Goal: Transaction & Acquisition: Purchase product/service

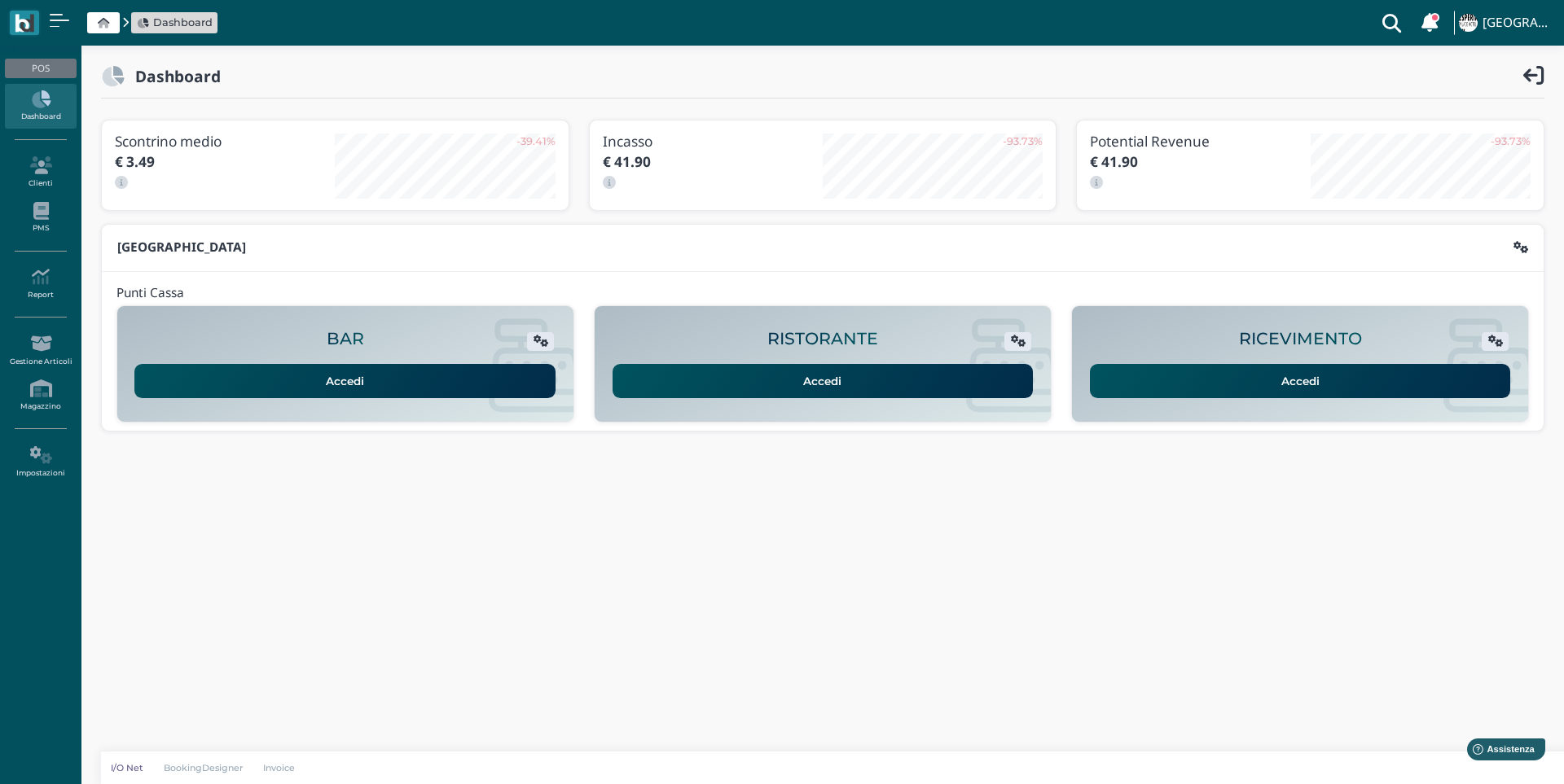
click at [1343, 392] on link "Accedi" at bounding box center [1300, 381] width 421 height 34
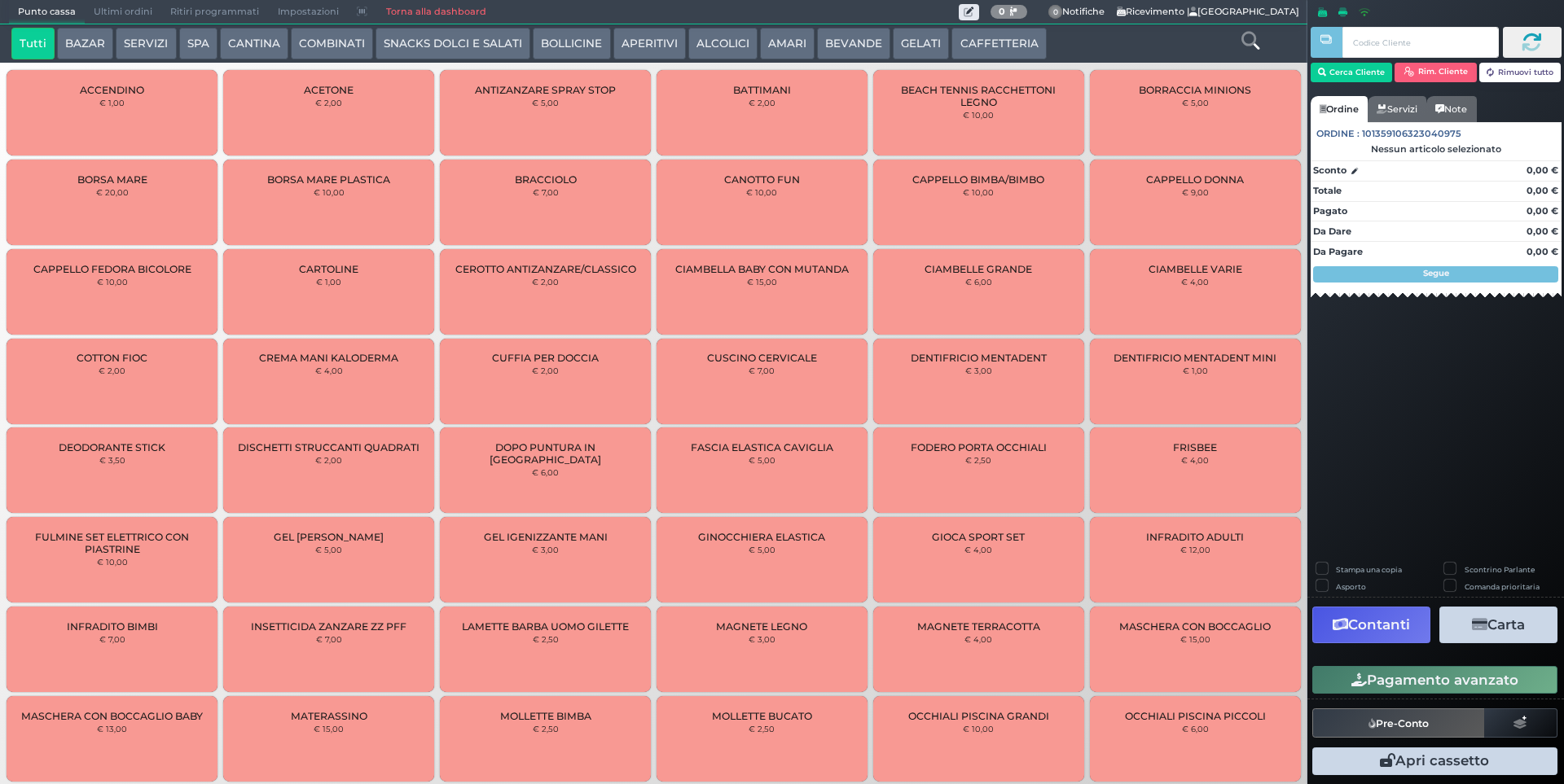
click at [1357, 79] on button "Cerca Cliente" at bounding box center [1352, 72] width 82 height 20
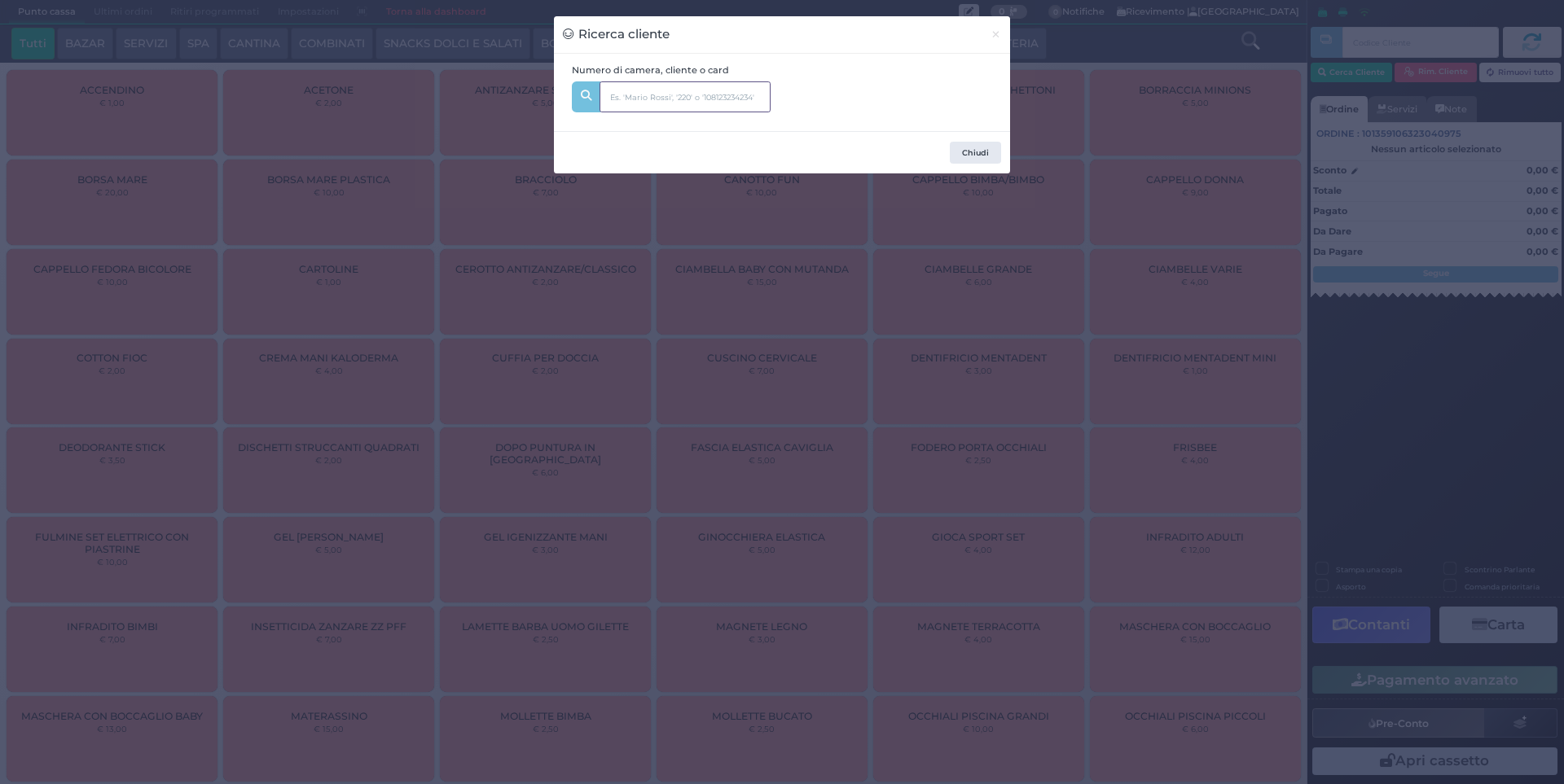
click at [667, 102] on input "text" at bounding box center [685, 96] width 171 height 31
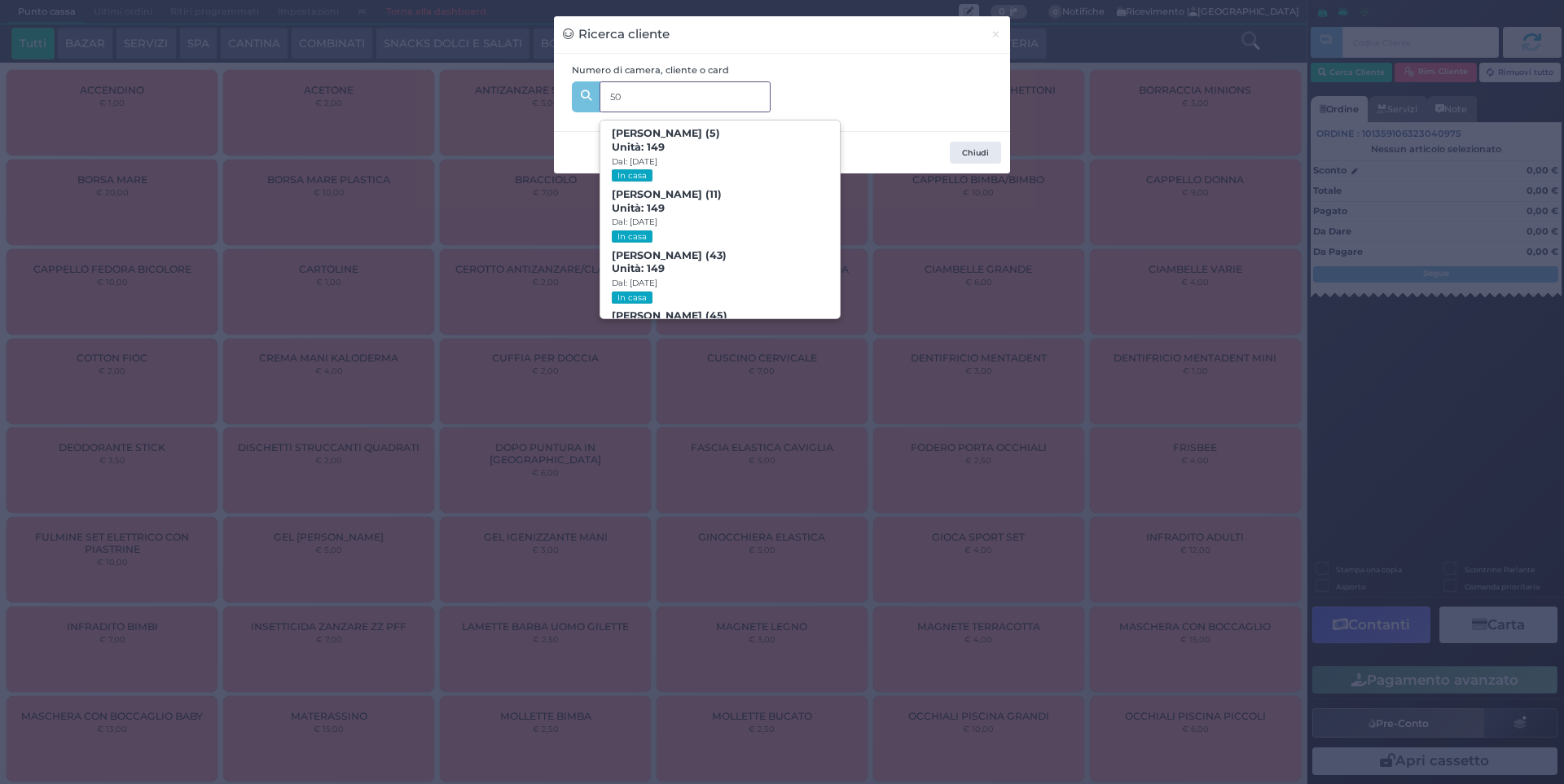
type input "509"
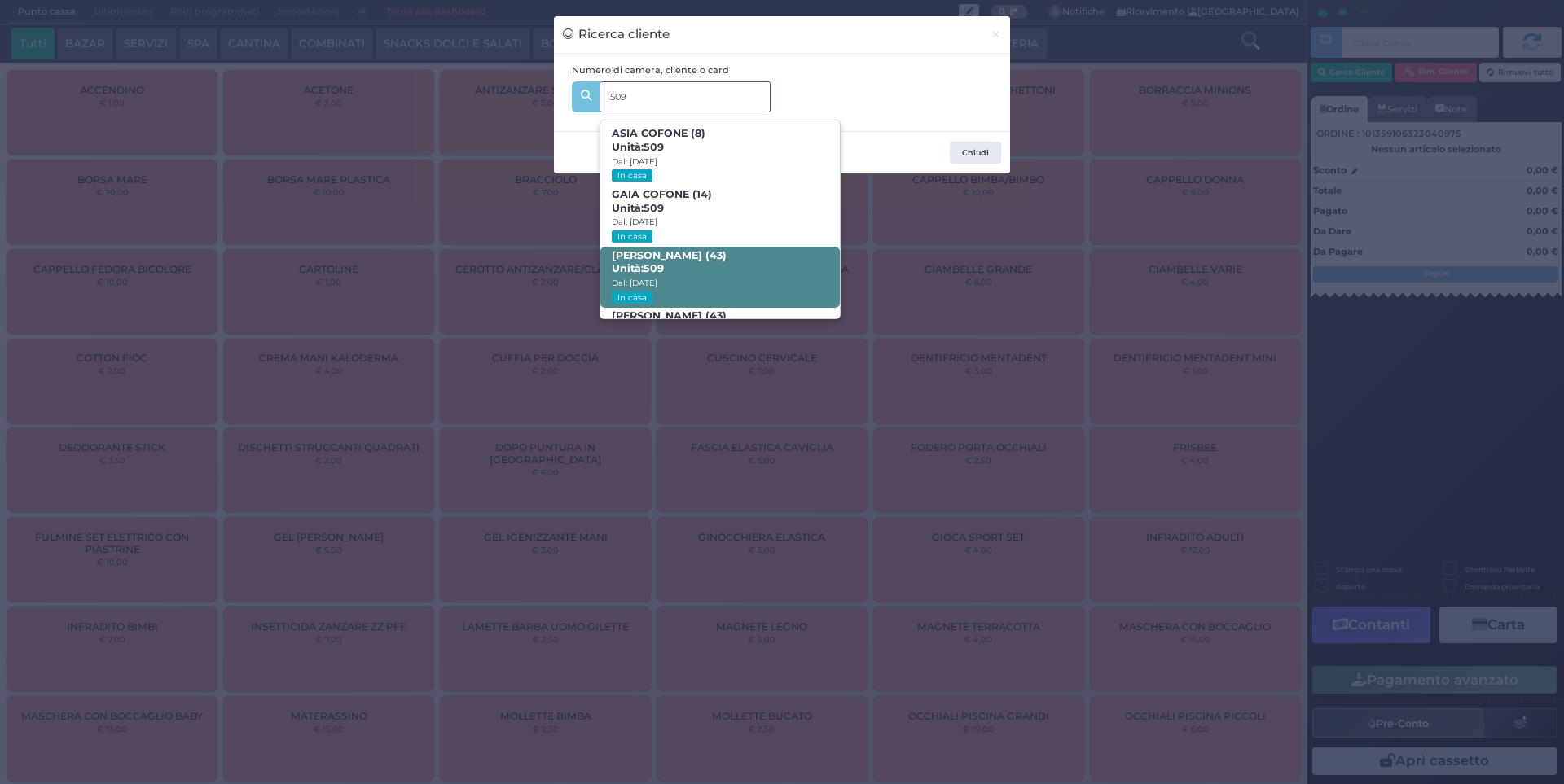
scroll to position [77, 0]
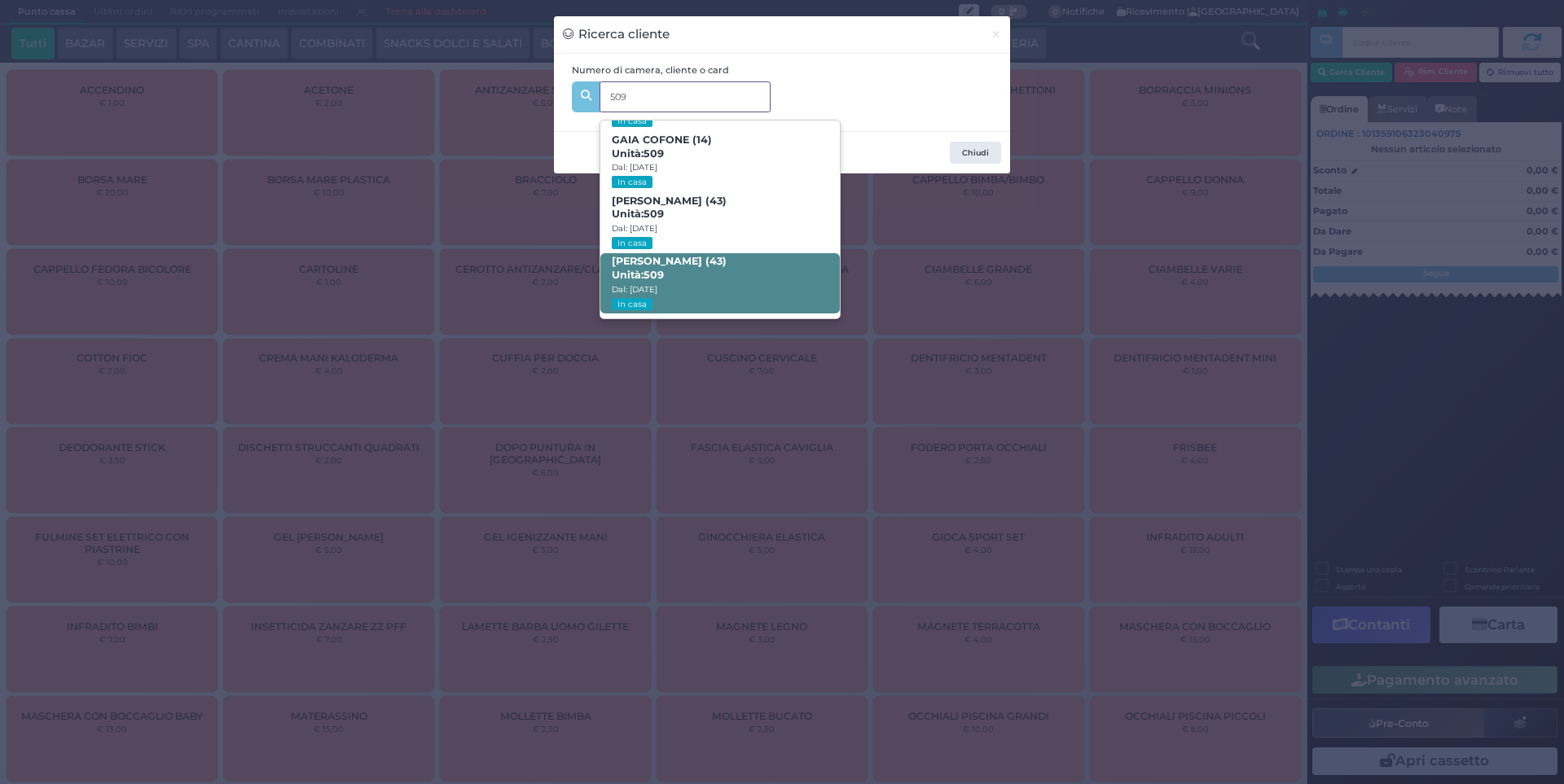
click at [704, 273] on span "MIMMO SALVATORE COFONE (43) Unità: 509 Dal: 03/08/2025 In casa" at bounding box center [719, 283] width 239 height 61
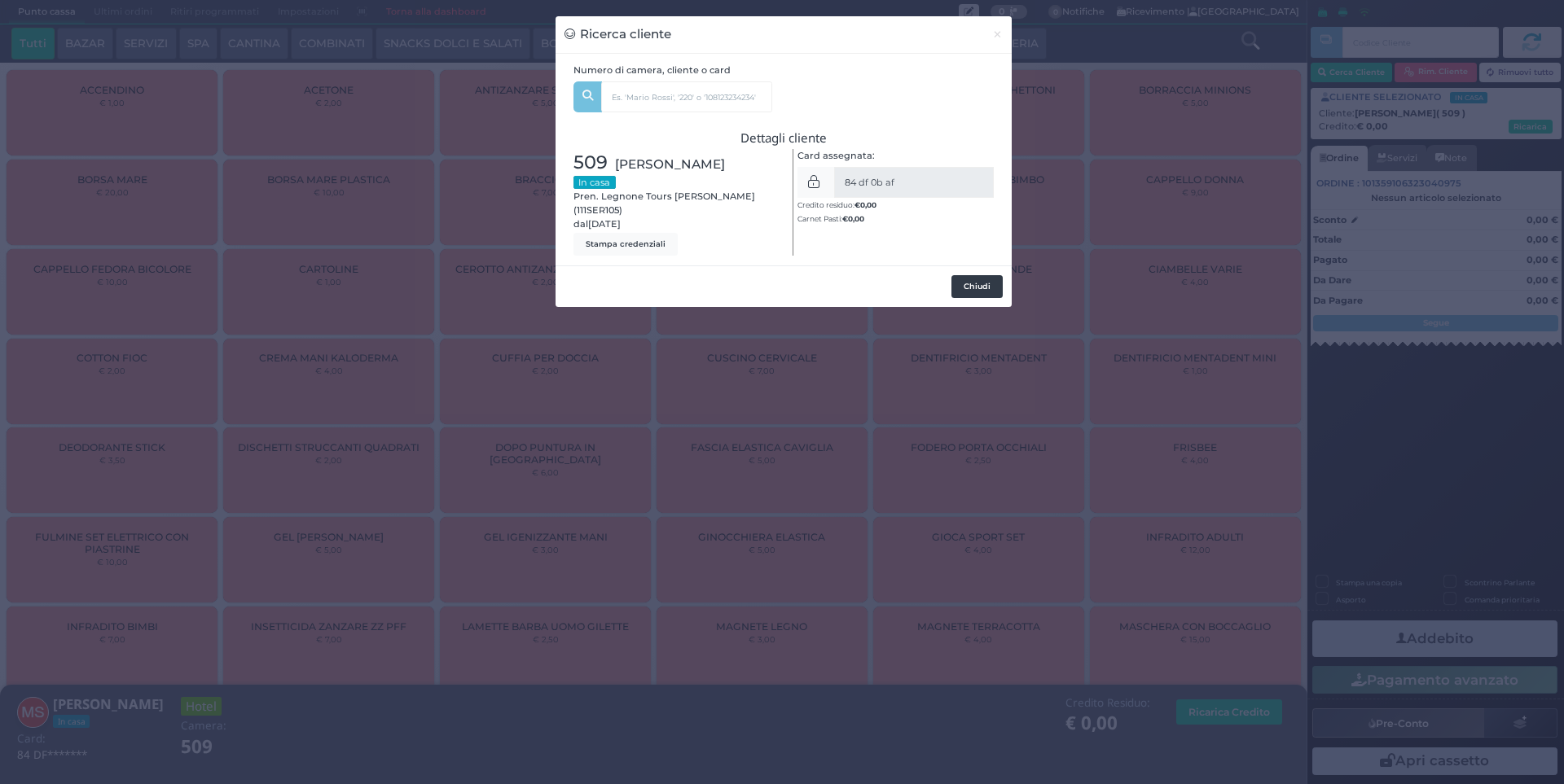
click at [977, 298] on button "Chiudi" at bounding box center [977, 286] width 52 height 23
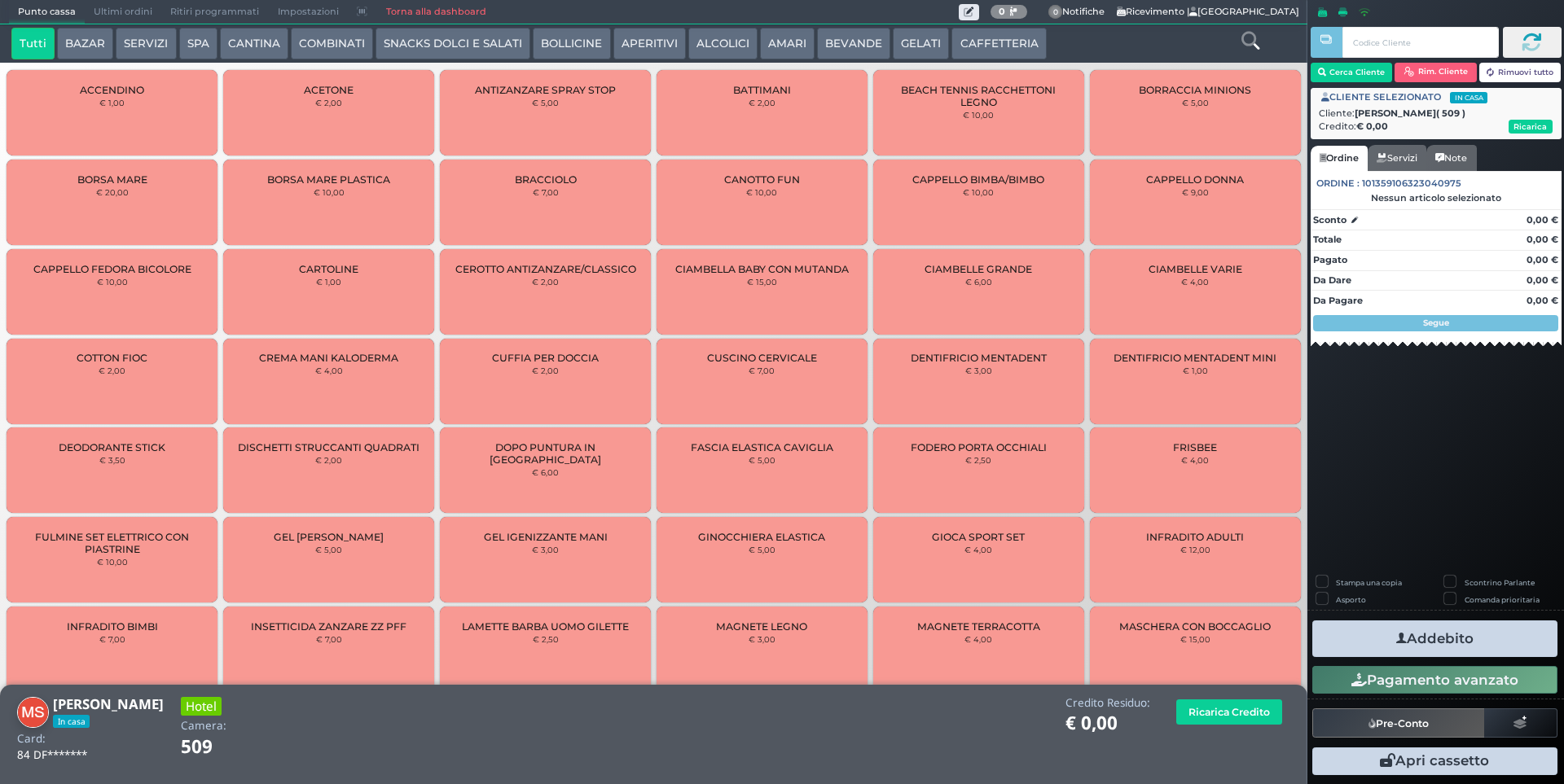
click at [147, 51] on button "SERVIZI" at bounding box center [146, 44] width 60 height 33
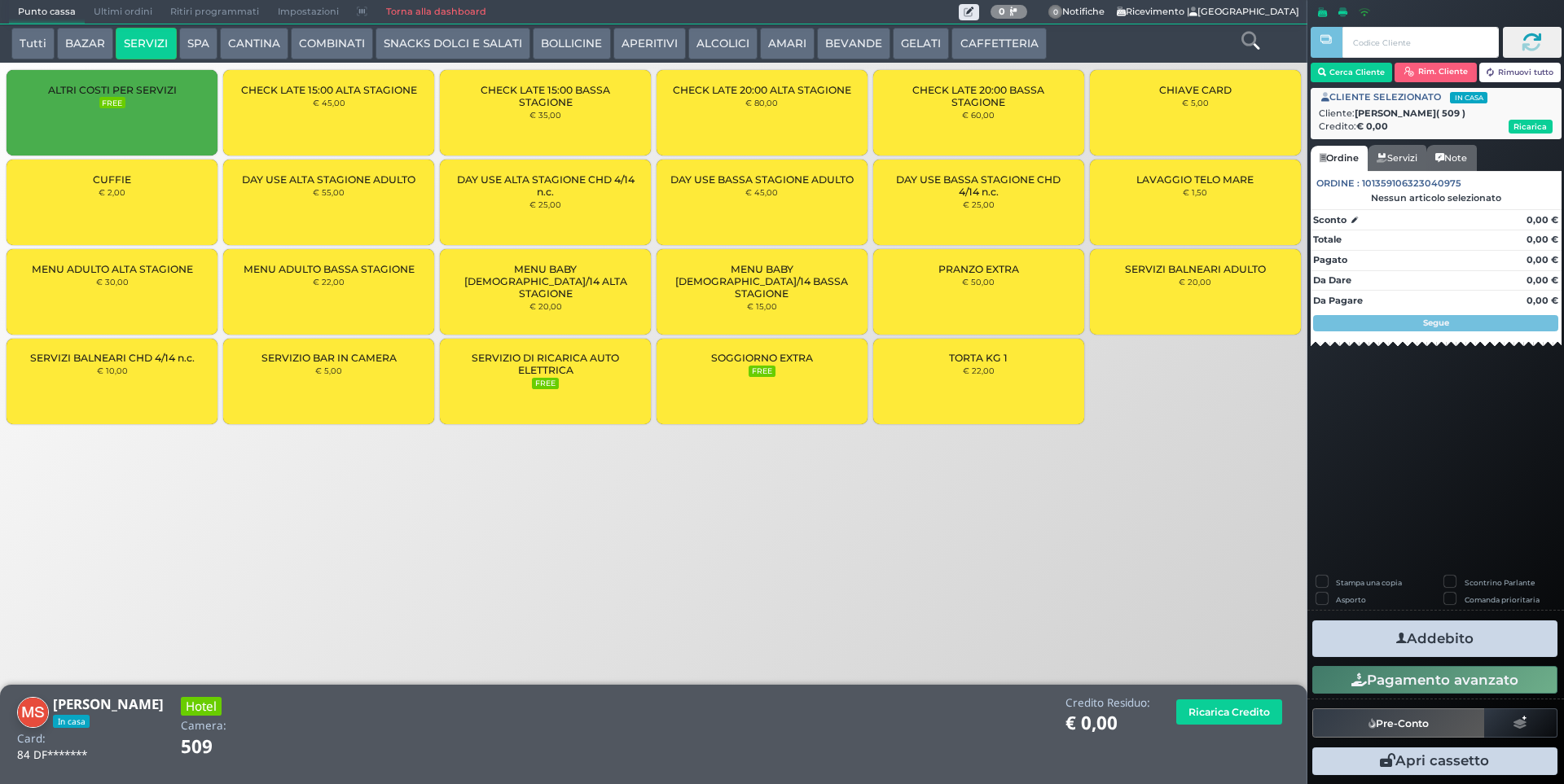
click at [1165, 178] on span "LAVAGGIO TELO MARE" at bounding box center [1195, 179] width 117 height 12
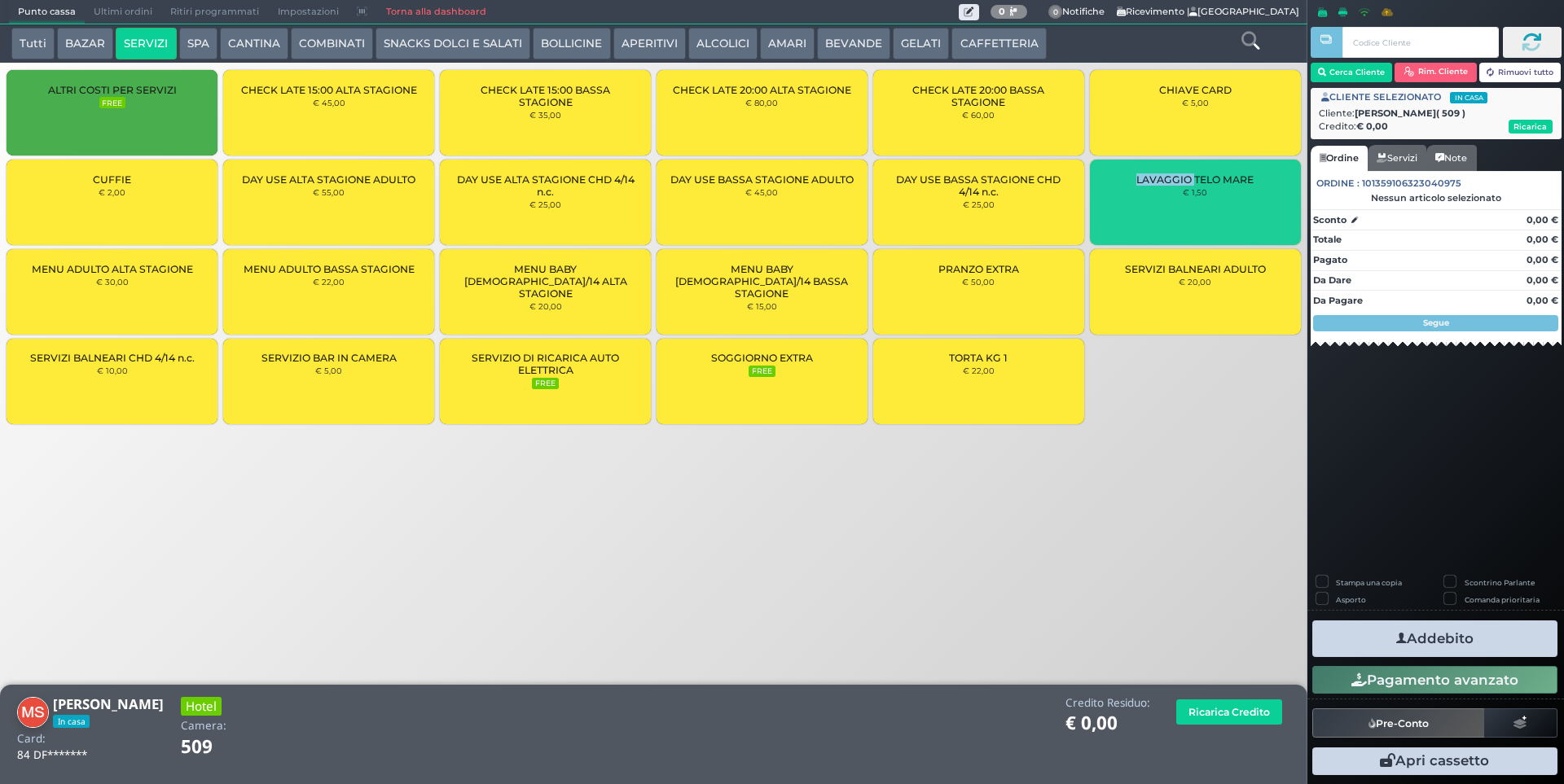
click at [1165, 178] on span "LAVAGGIO TELO MARE" at bounding box center [1195, 179] width 117 height 12
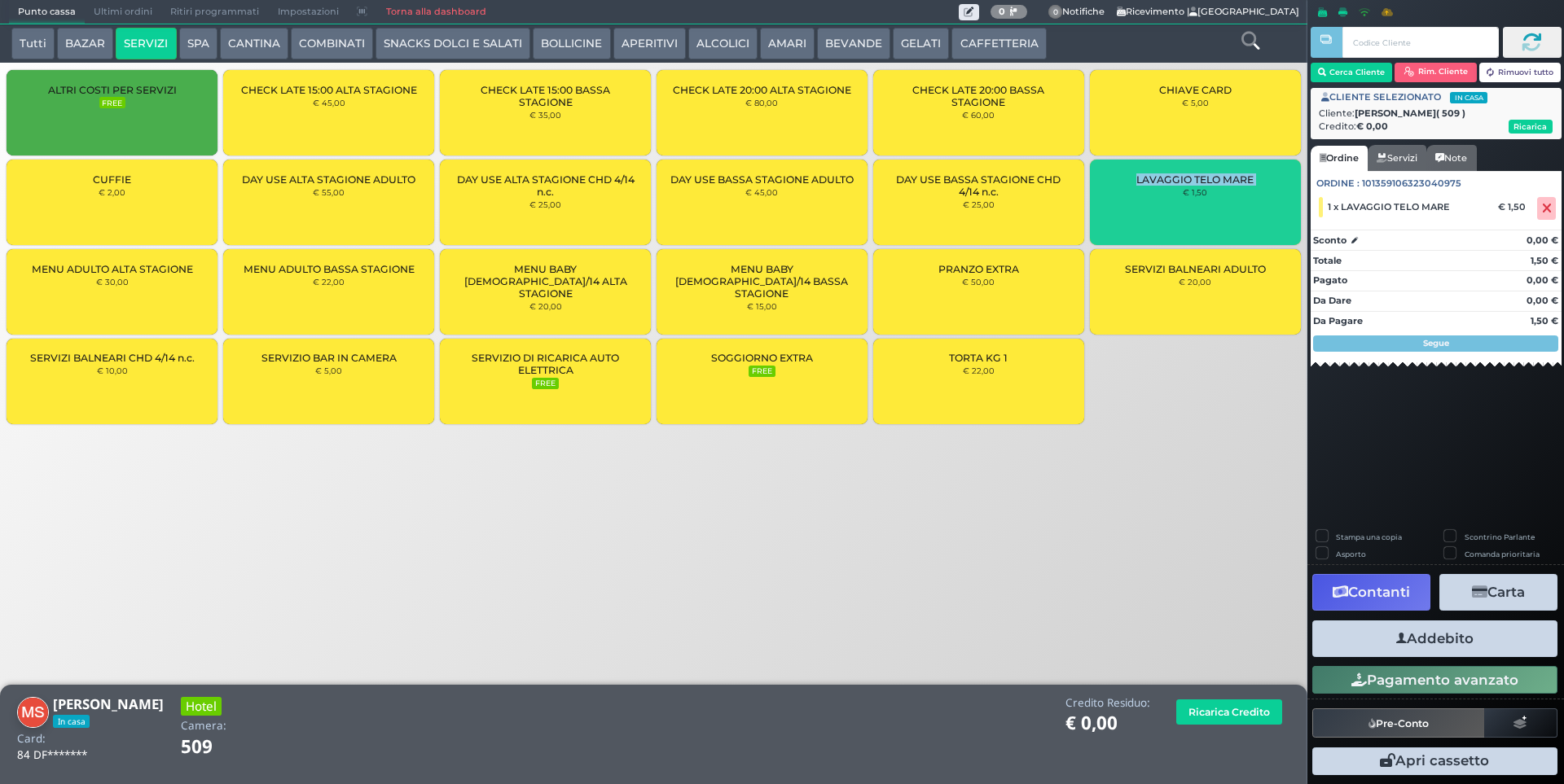
click at [1165, 178] on span "LAVAGGIO TELO MARE" at bounding box center [1195, 179] width 117 height 12
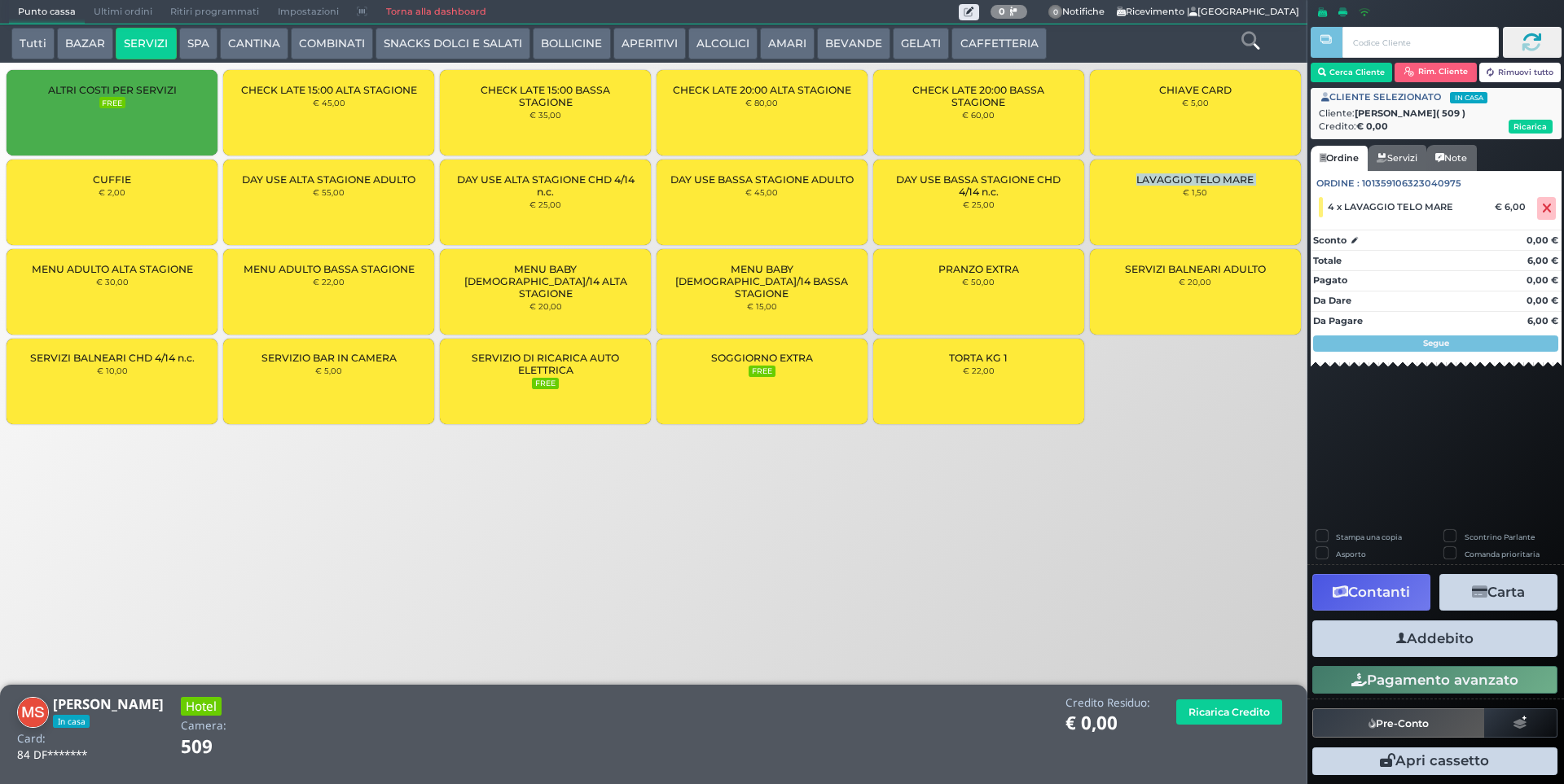
click at [1457, 644] on button "Addebito" at bounding box center [1434, 638] width 245 height 37
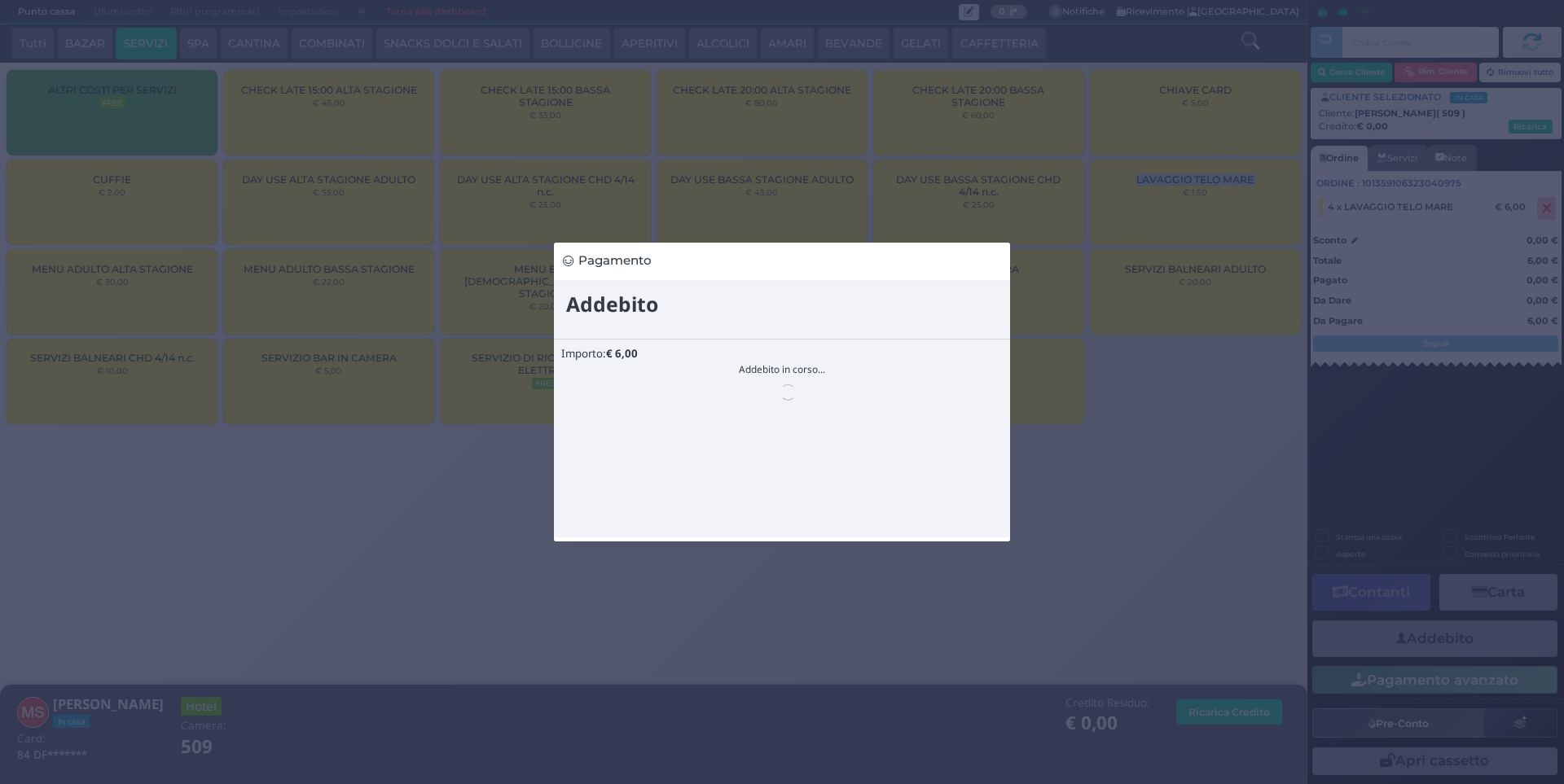
scroll to position [0, 0]
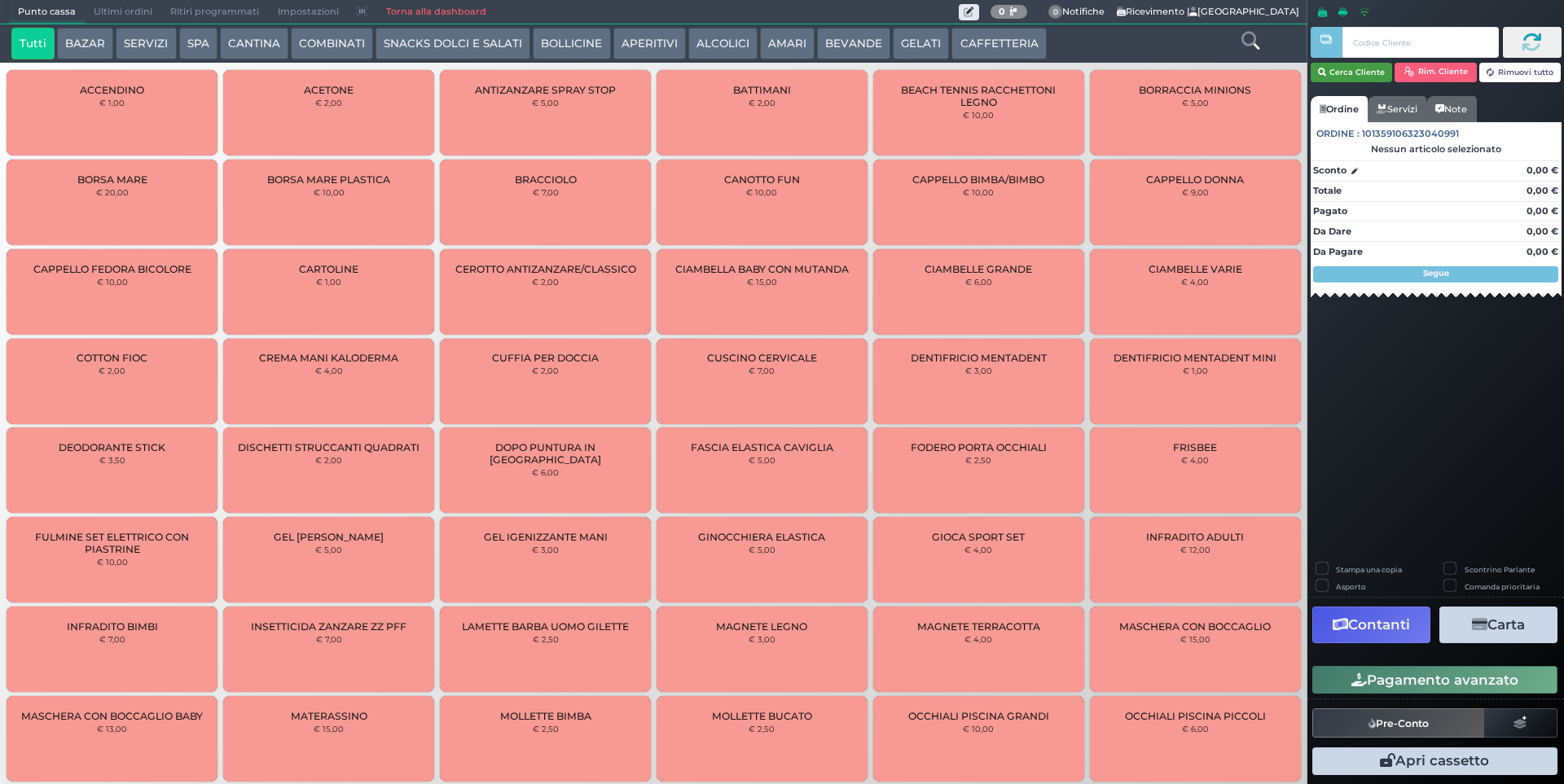
click at [1337, 71] on button "Cerca Cliente" at bounding box center [1352, 72] width 82 height 20
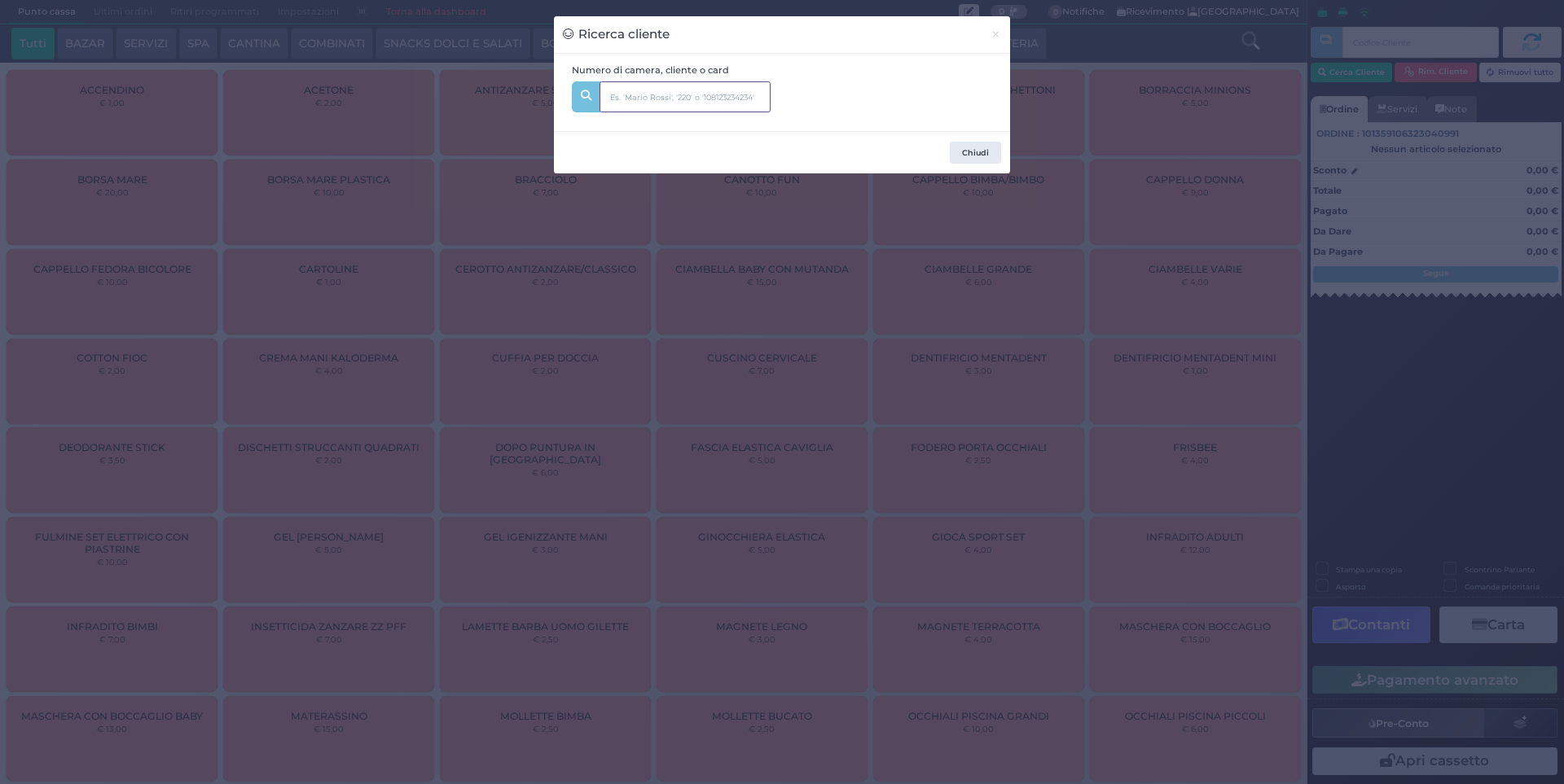
click at [713, 96] on input "text" at bounding box center [685, 96] width 171 height 31
type input "129"
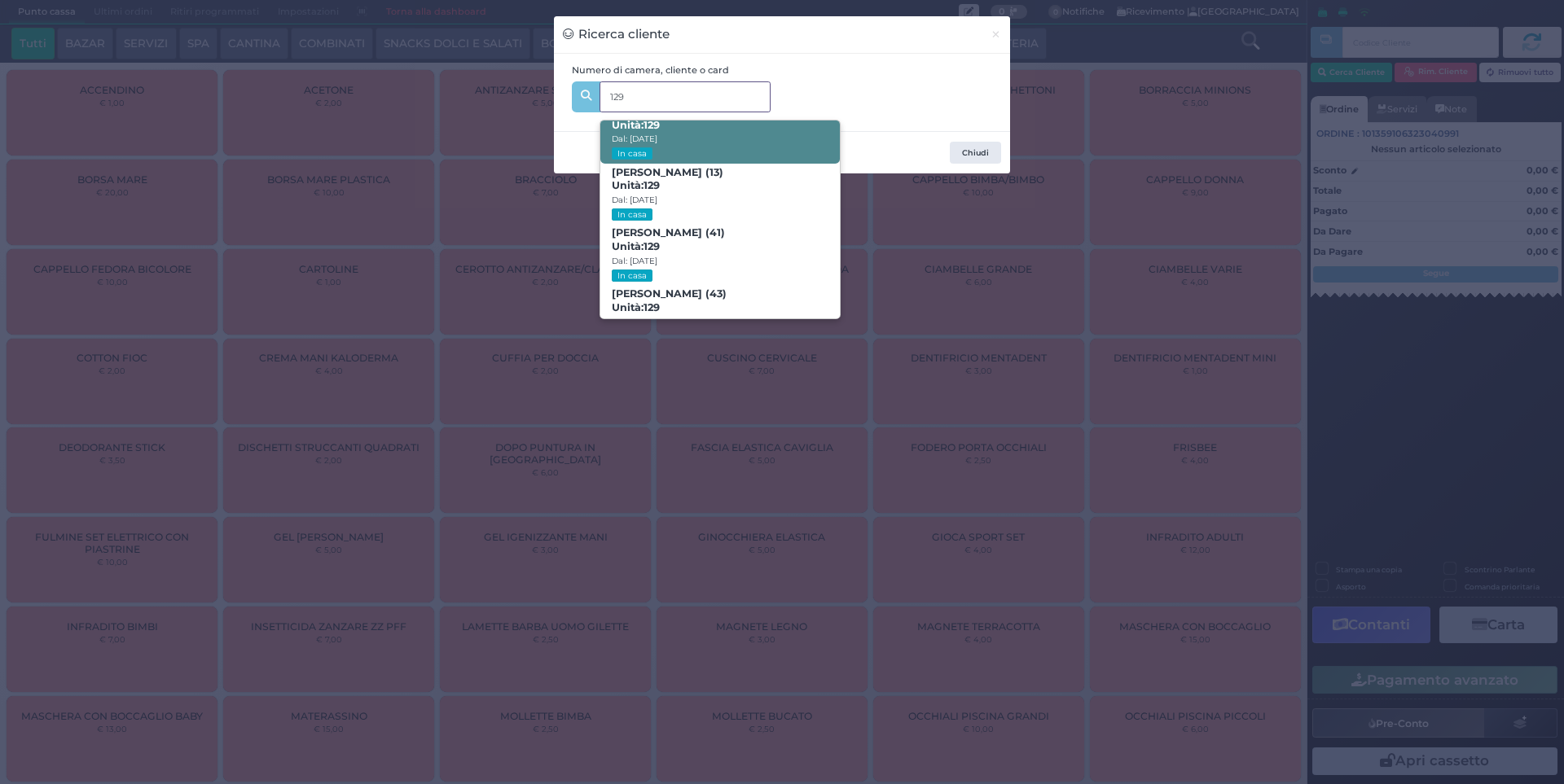
scroll to position [77, 0]
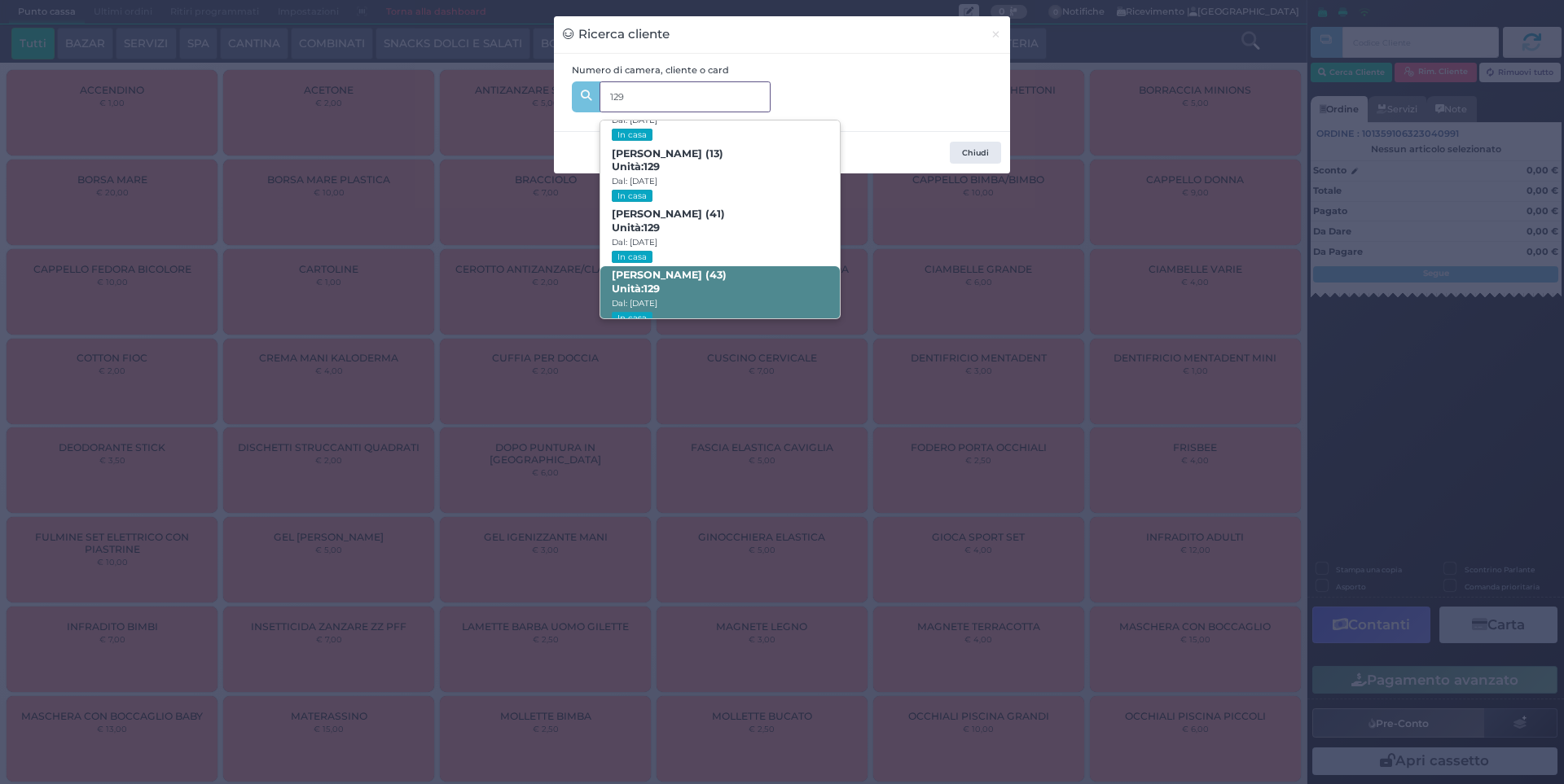
click at [680, 272] on span "Elisa Galluzzo (43) Unità: 129 Dal: 10/08/2025 In casa" at bounding box center [719, 297] width 239 height 61
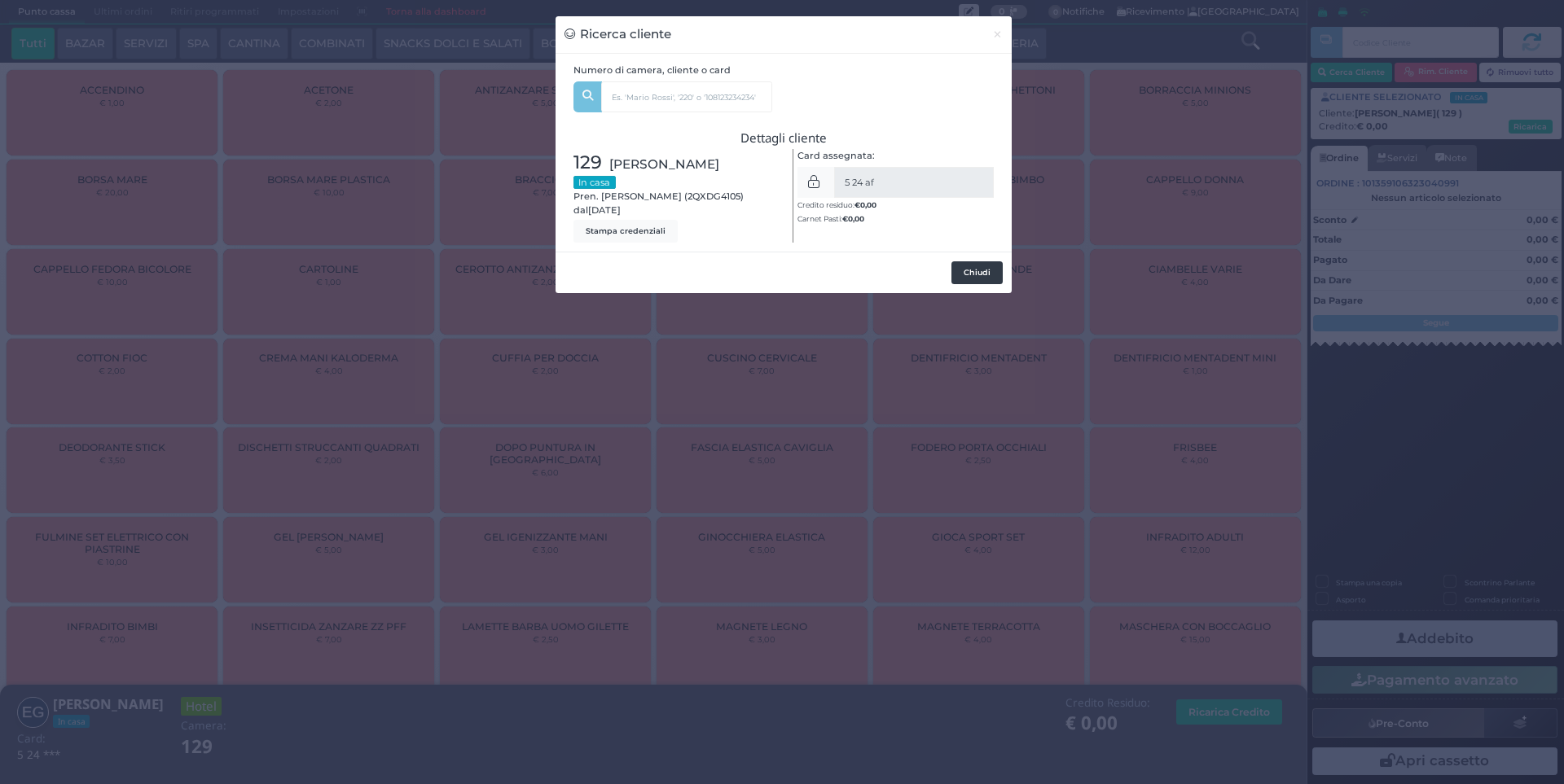
click at [976, 276] on button "Chiudi" at bounding box center [977, 273] width 52 height 23
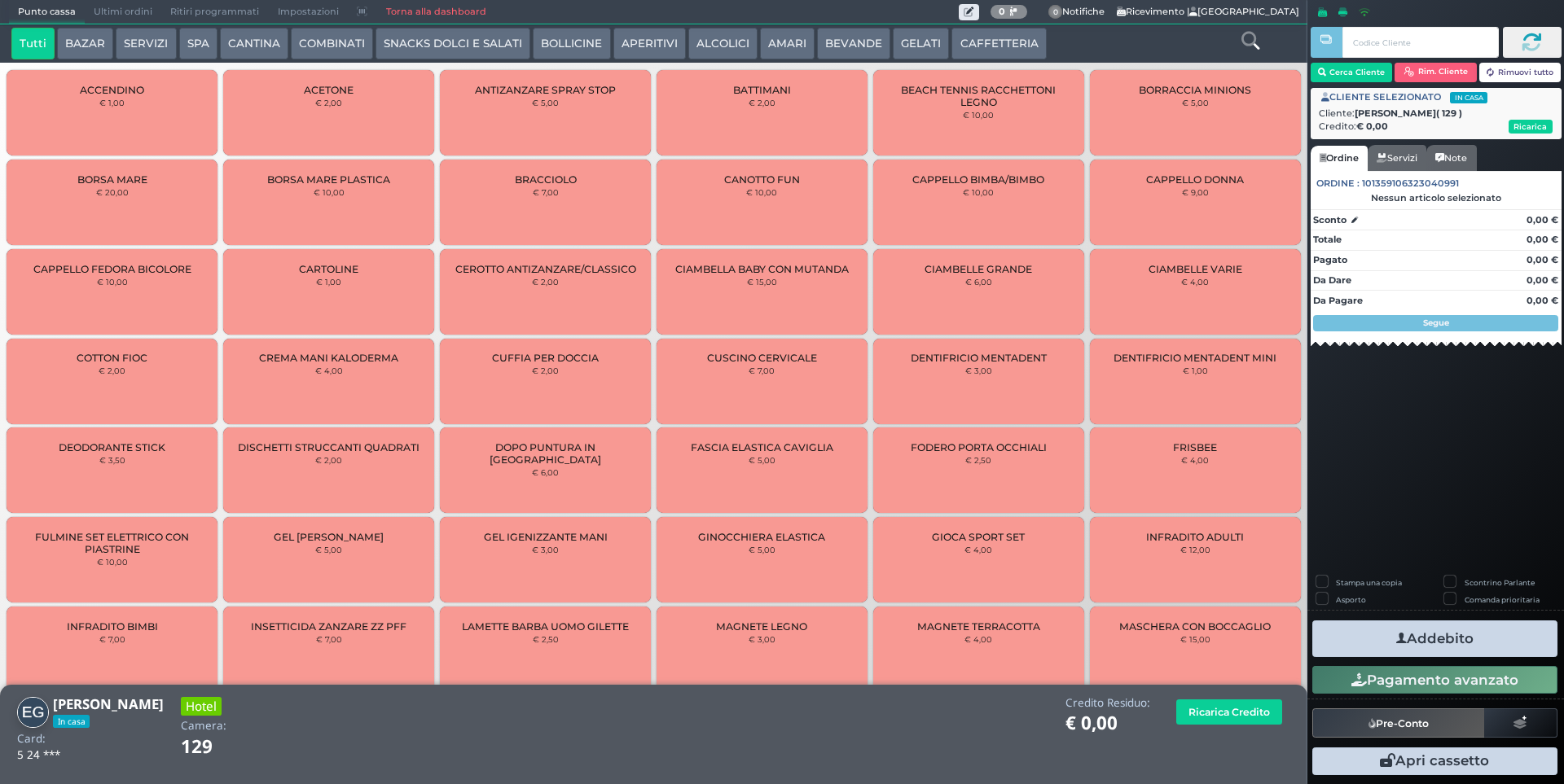
click at [144, 45] on button "SERVIZI" at bounding box center [146, 44] width 60 height 33
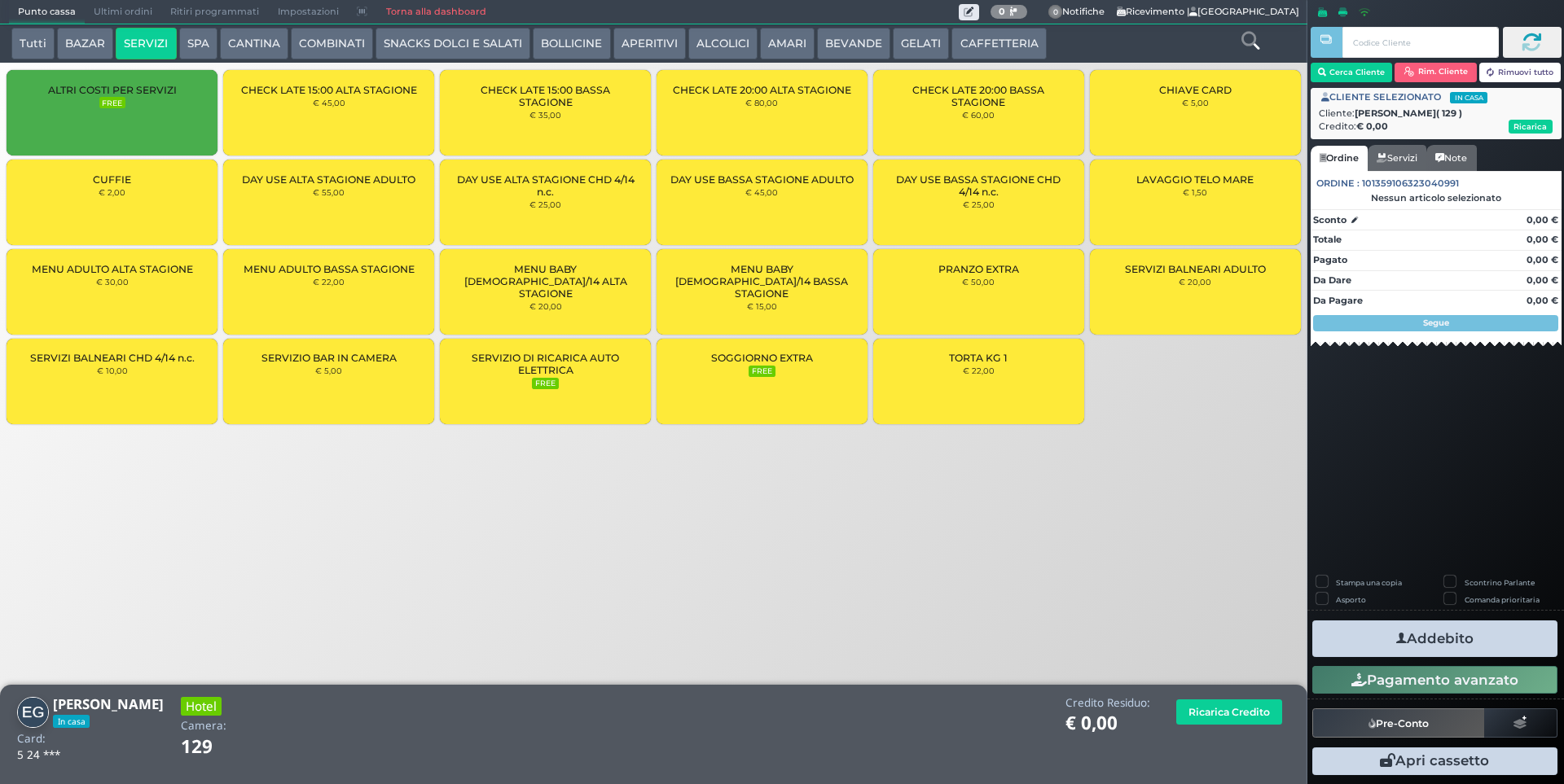
click at [135, 189] on div "CUFFIE € 2,00" at bounding box center [112, 202] width 211 height 85
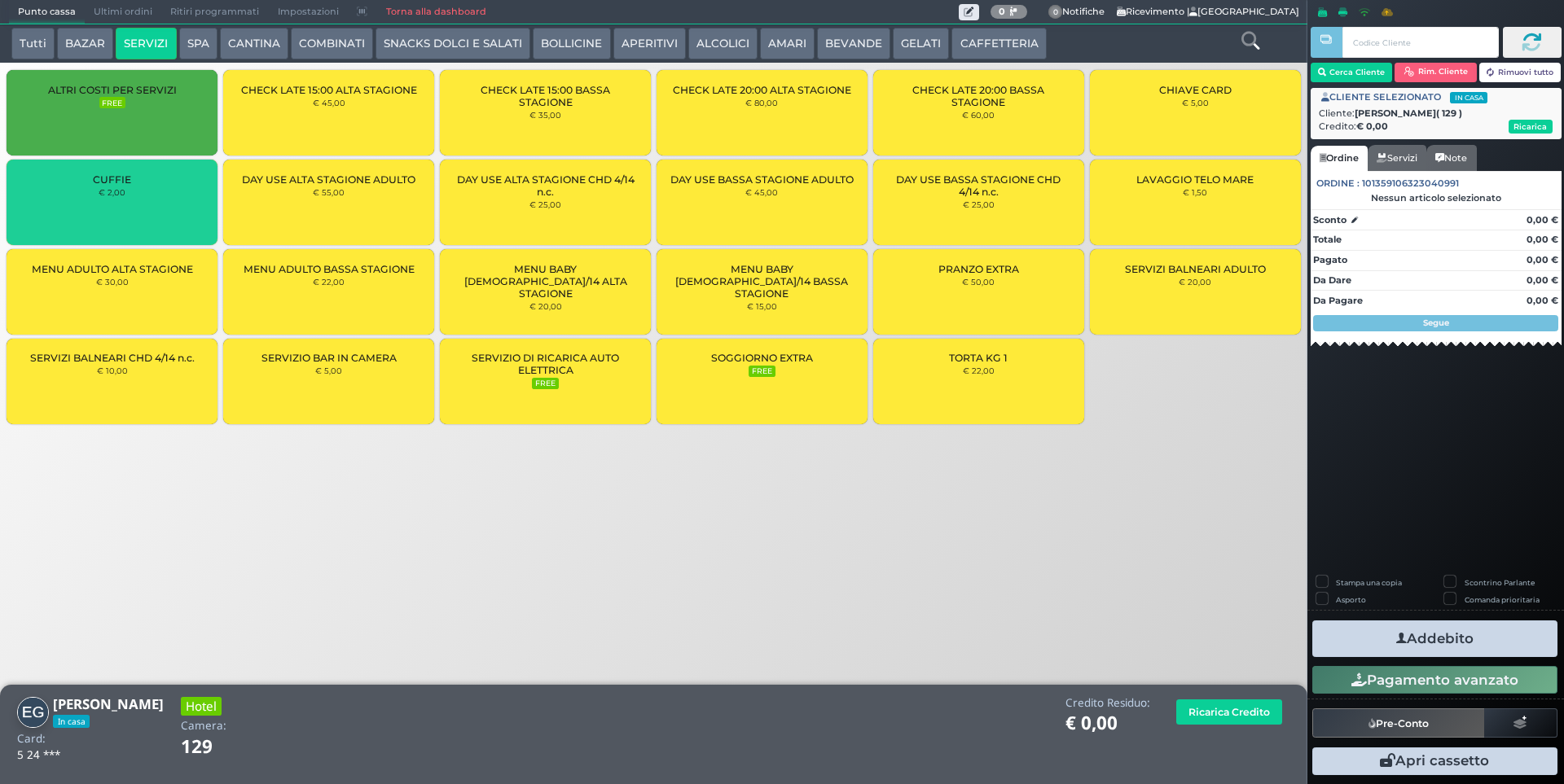
click at [135, 189] on div "CUFFIE € 2,00" at bounding box center [112, 202] width 211 height 85
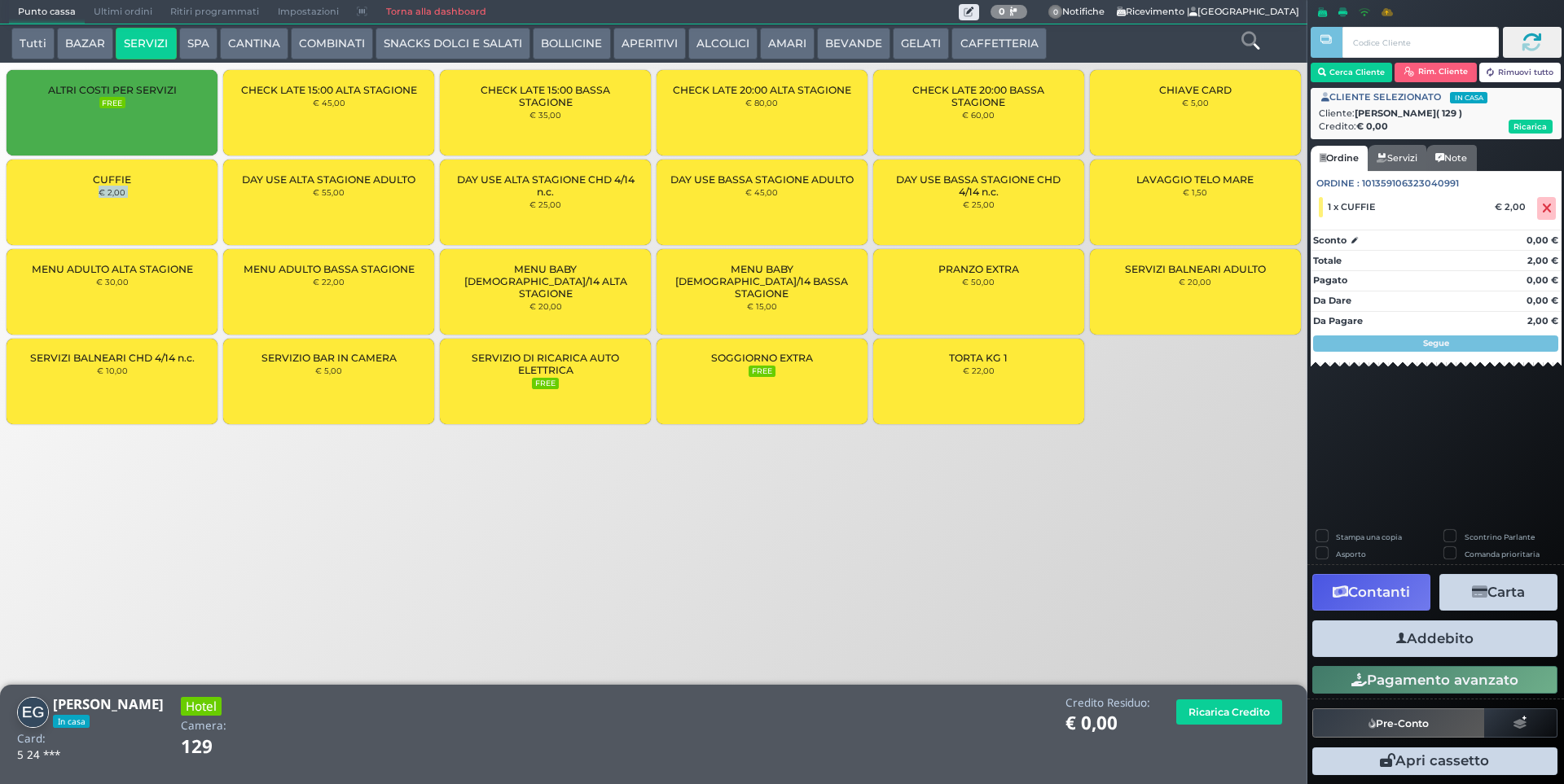
click at [135, 189] on div "CUFFIE € 2,00" at bounding box center [112, 202] width 211 height 85
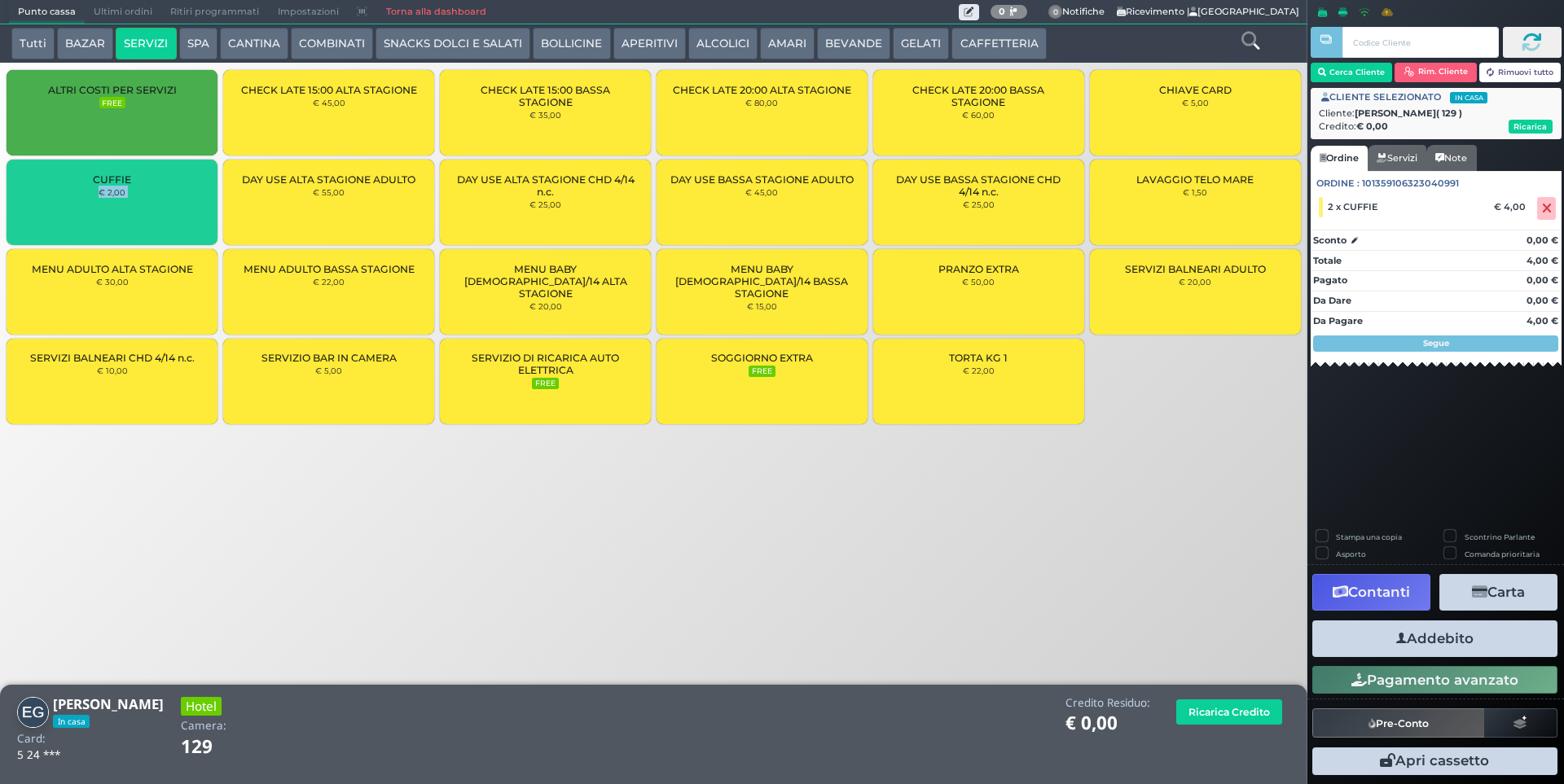
click at [135, 189] on div "CUFFIE € 2,00" at bounding box center [112, 202] width 211 height 85
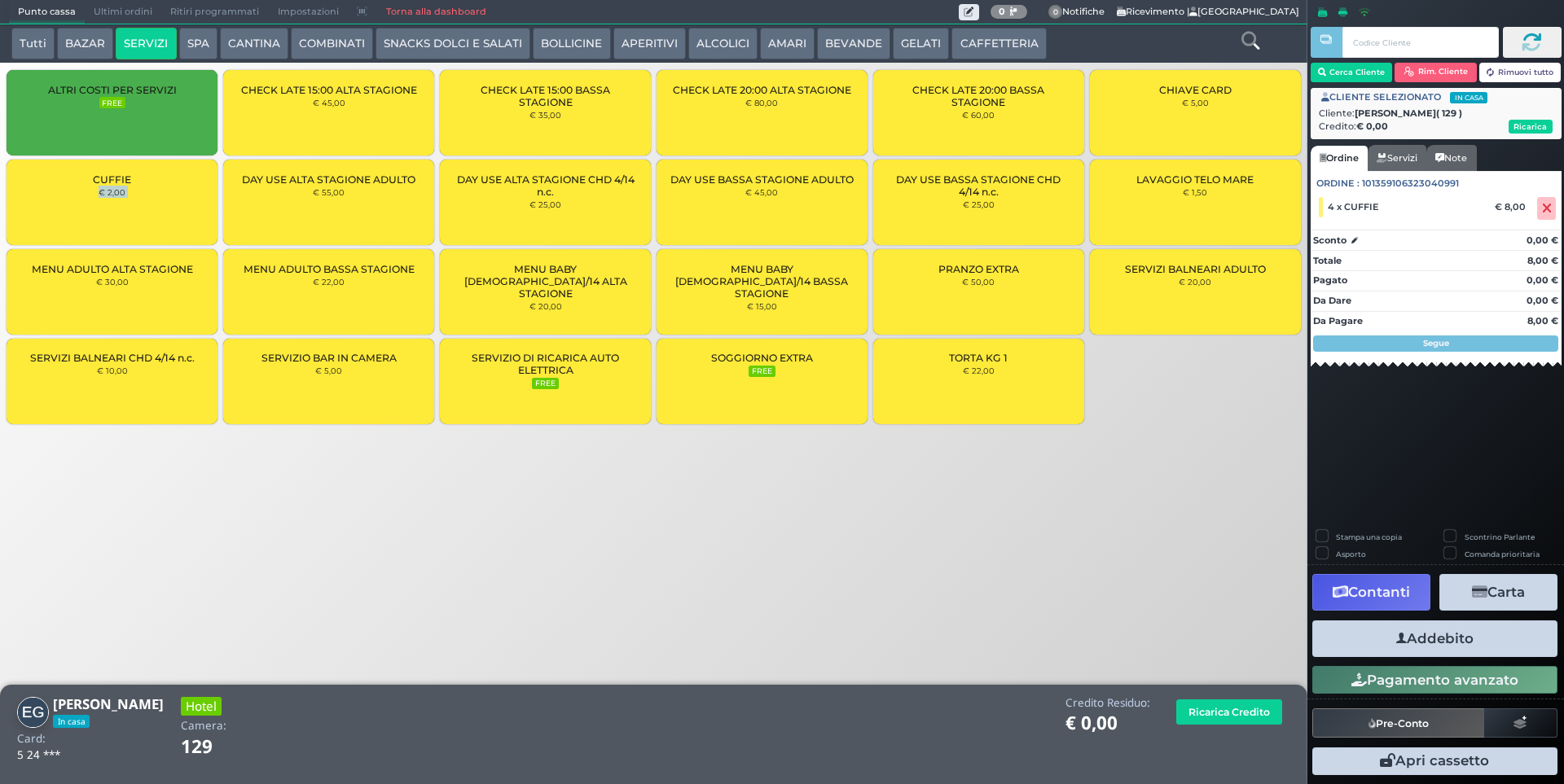
click at [1471, 641] on button "Addebito" at bounding box center [1434, 638] width 245 height 37
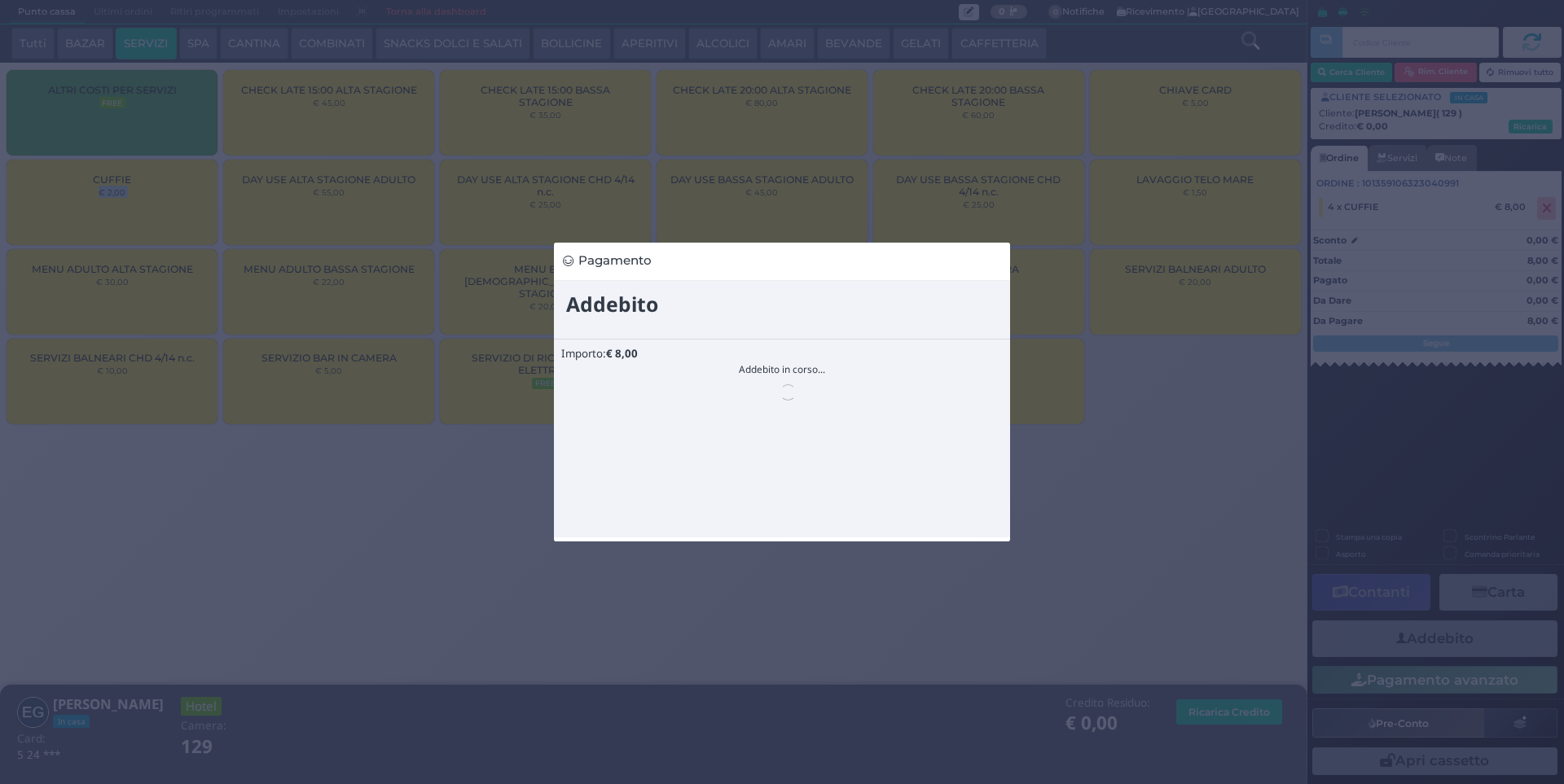
scroll to position [0, 0]
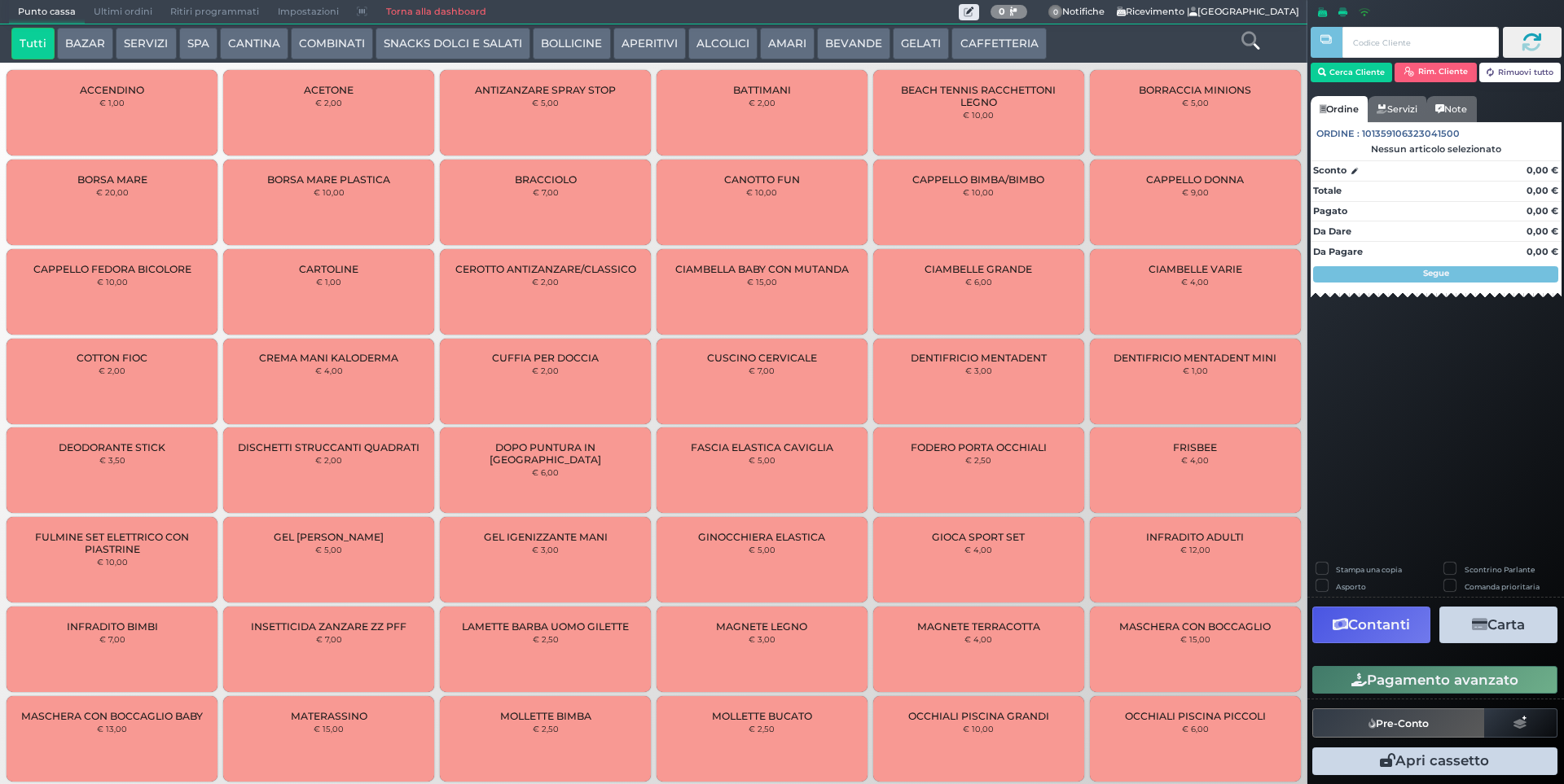
click at [110, 7] on span "Ultimi ordini" at bounding box center [122, 12] width 76 height 23
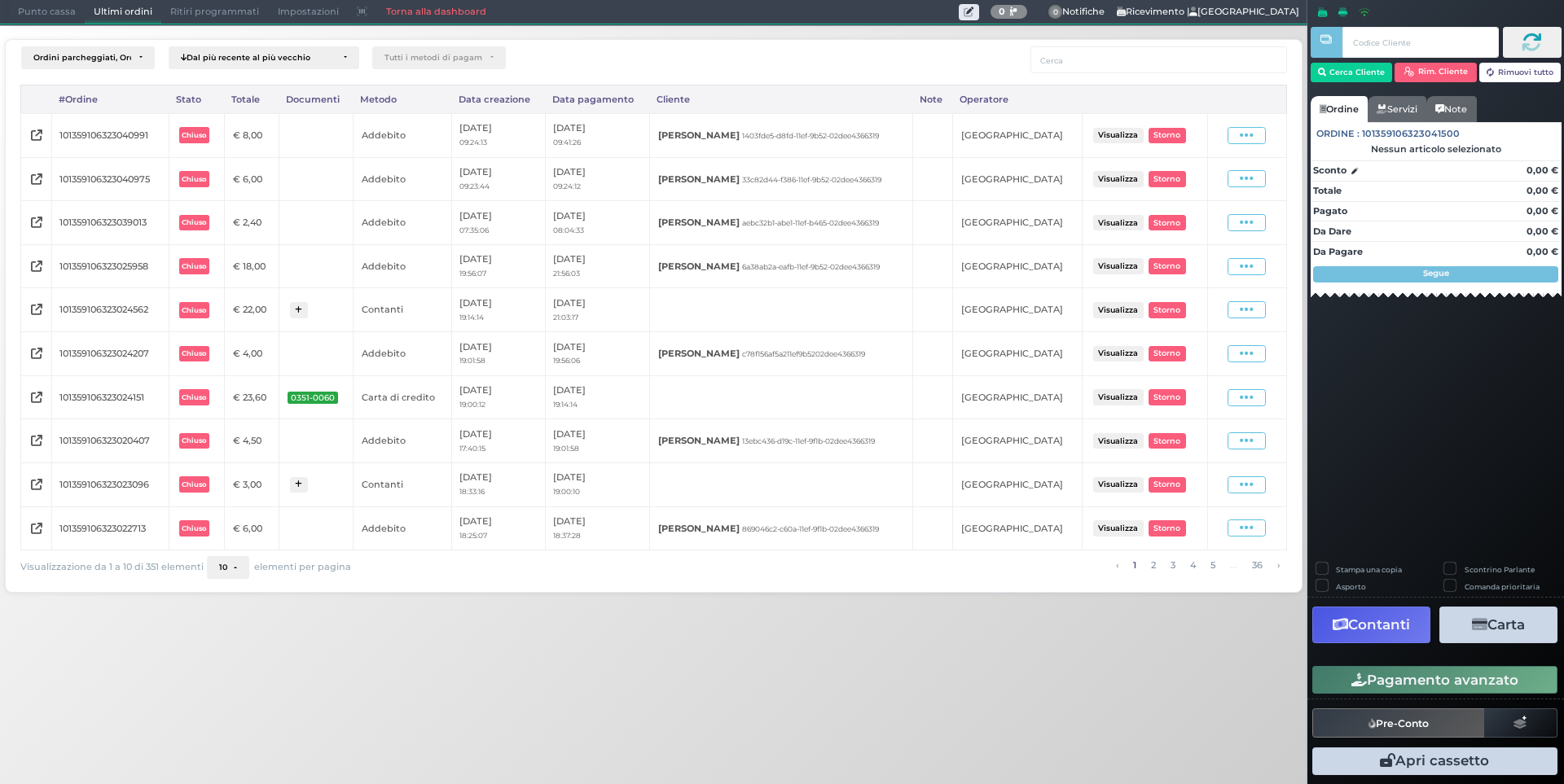
click at [42, 16] on span "Punto cassa" at bounding box center [47, 12] width 75 height 23
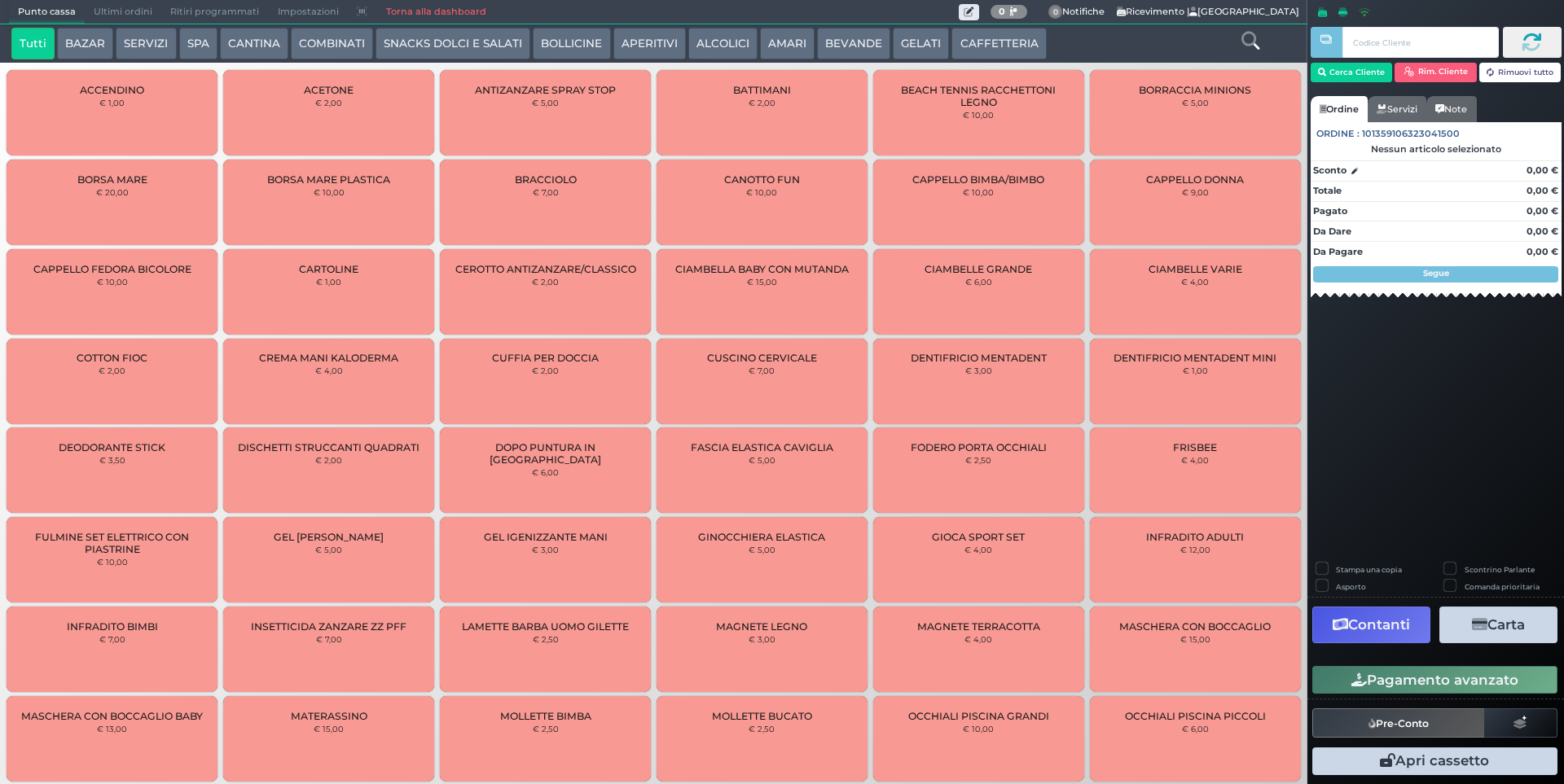
click at [951, 51] on button "CAFFETTERIA" at bounding box center [998, 44] width 94 height 33
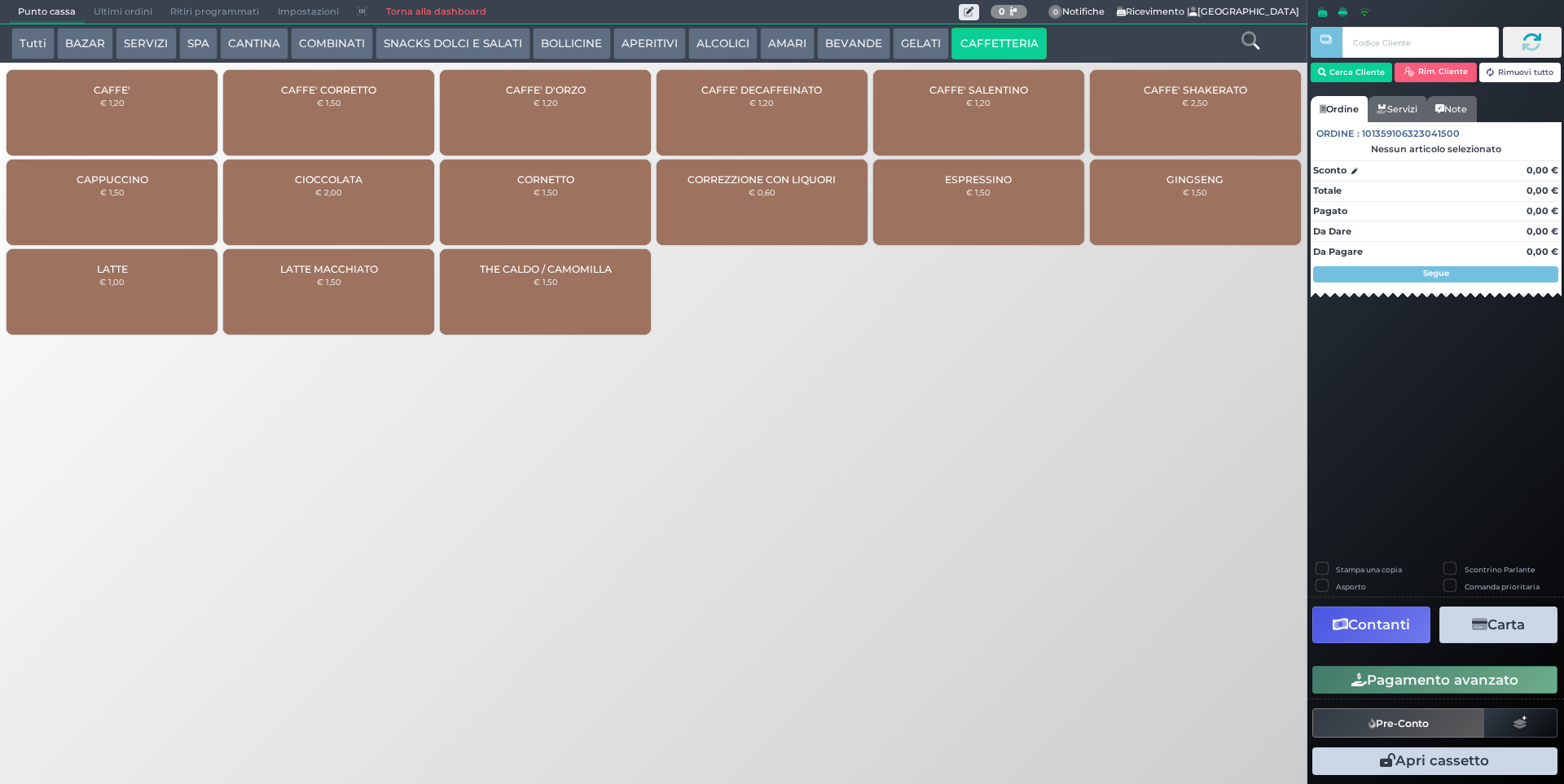
click at [117, 113] on div "CAFFE' € 1,20" at bounding box center [112, 113] width 211 height 85
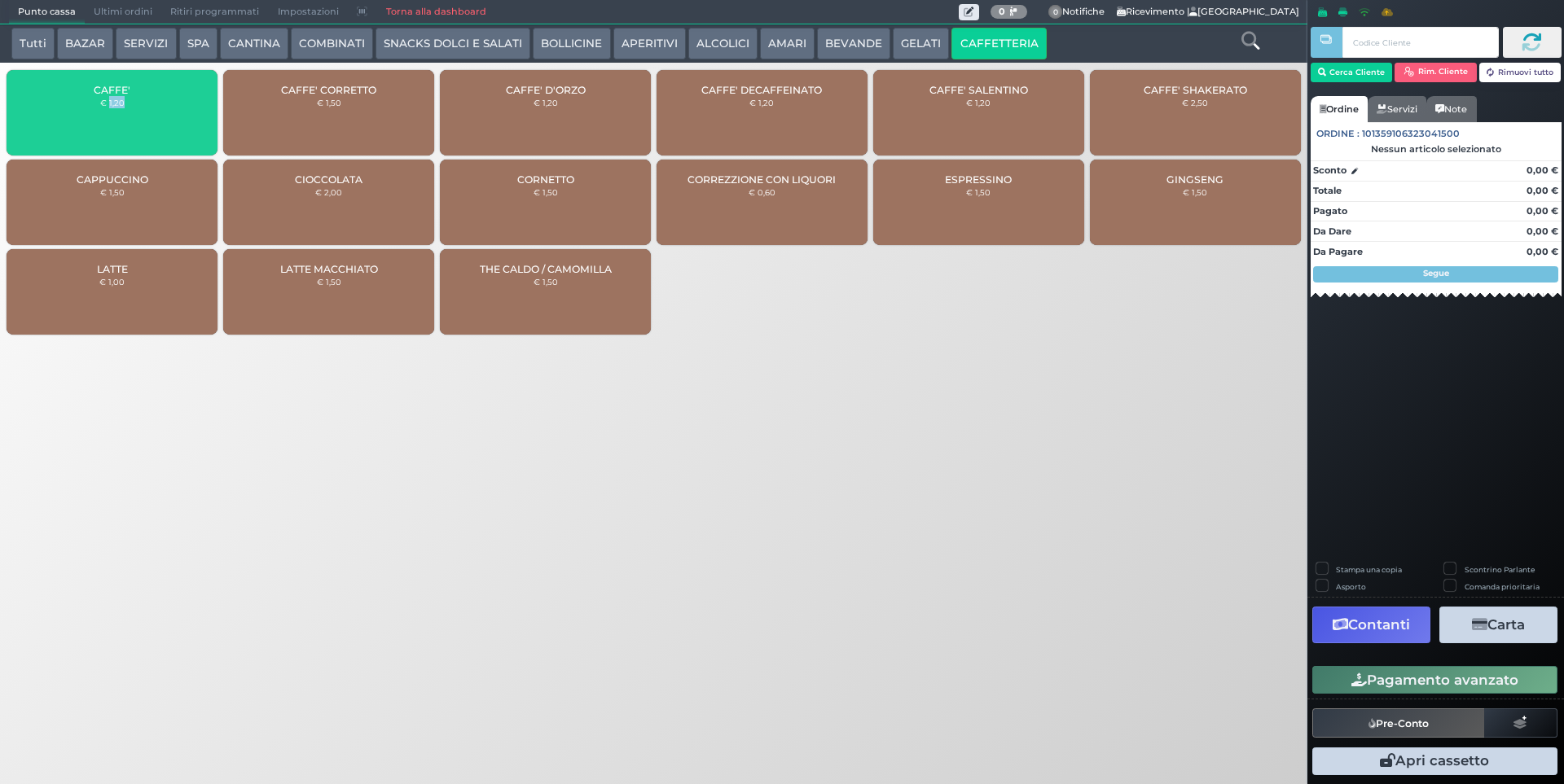
click at [117, 113] on div "CAFFE' € 1,20" at bounding box center [112, 113] width 211 height 85
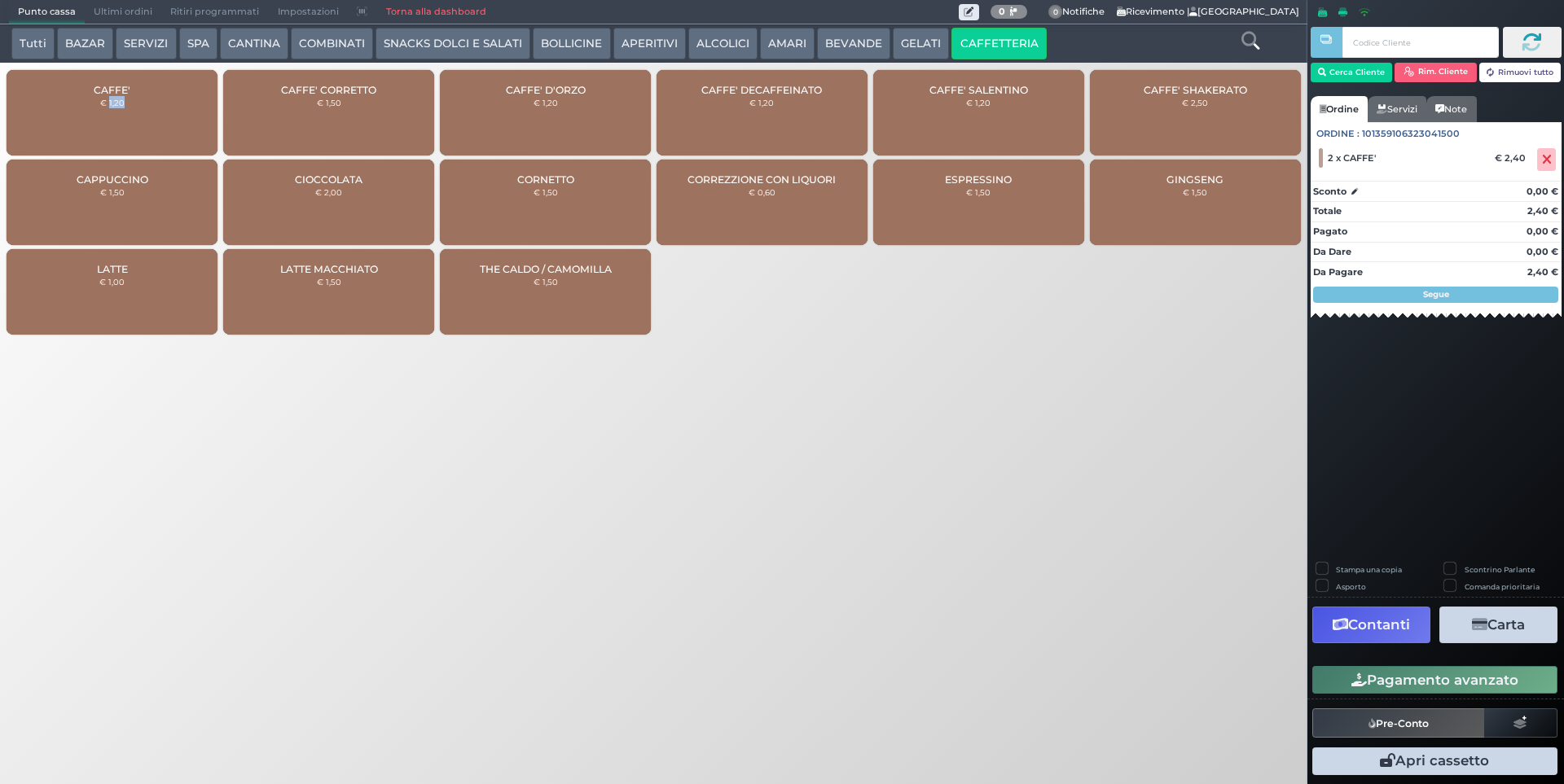
drag, startPoint x: 1402, startPoint y: 684, endPoint x: 1372, endPoint y: 694, distance: 31.6
click at [1403, 683] on button "Pagamento avanzato" at bounding box center [1434, 680] width 245 height 28
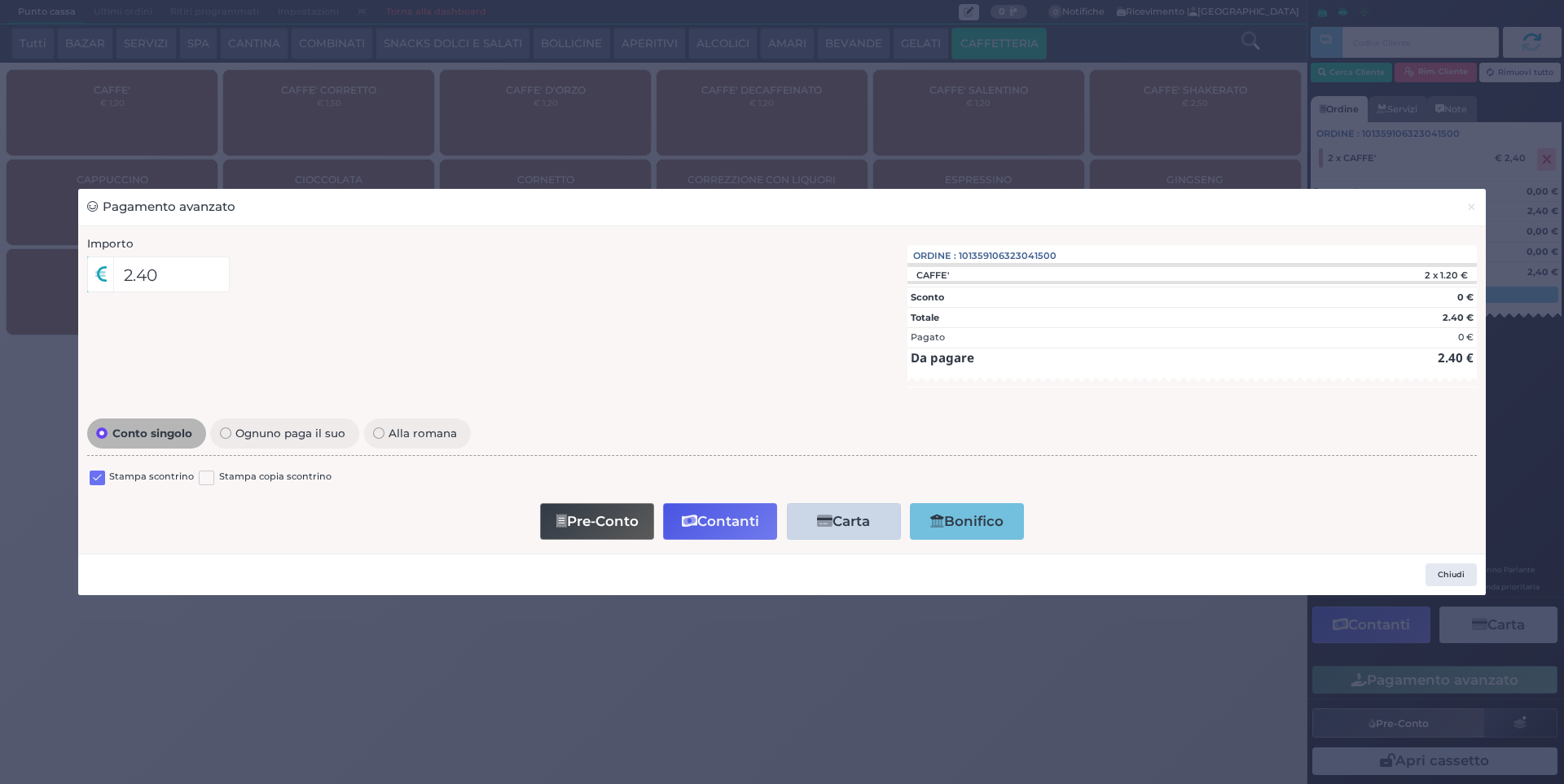
click at [98, 481] on label at bounding box center [97, 479] width 16 height 16
click at [0, 0] on input "checkbox" at bounding box center [0, 0] width 0 height 0
click at [709, 520] on button "Contanti" at bounding box center [720, 521] width 114 height 37
